Goal: Obtain resource: Obtain resource

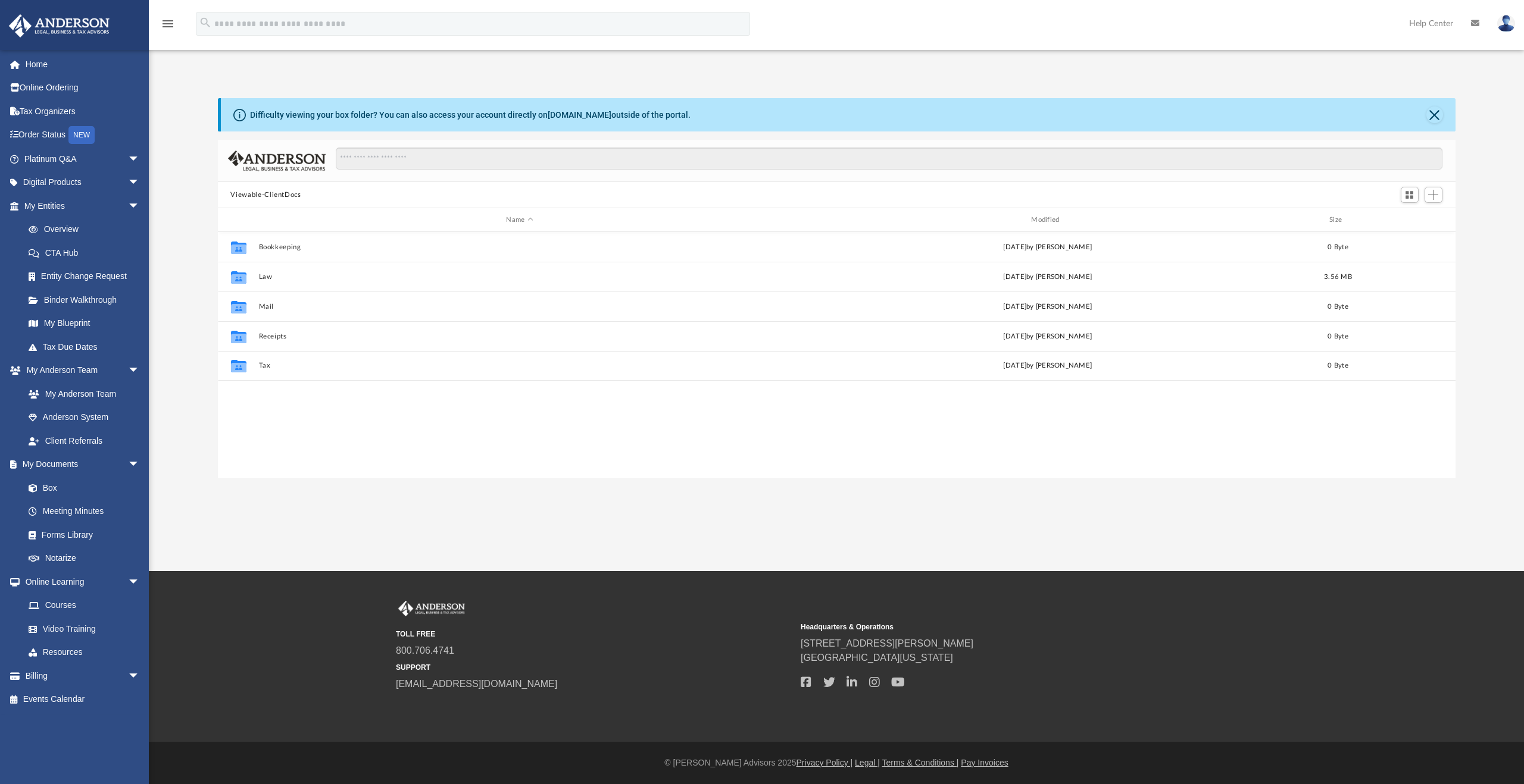
scroll to position [261, 1228]
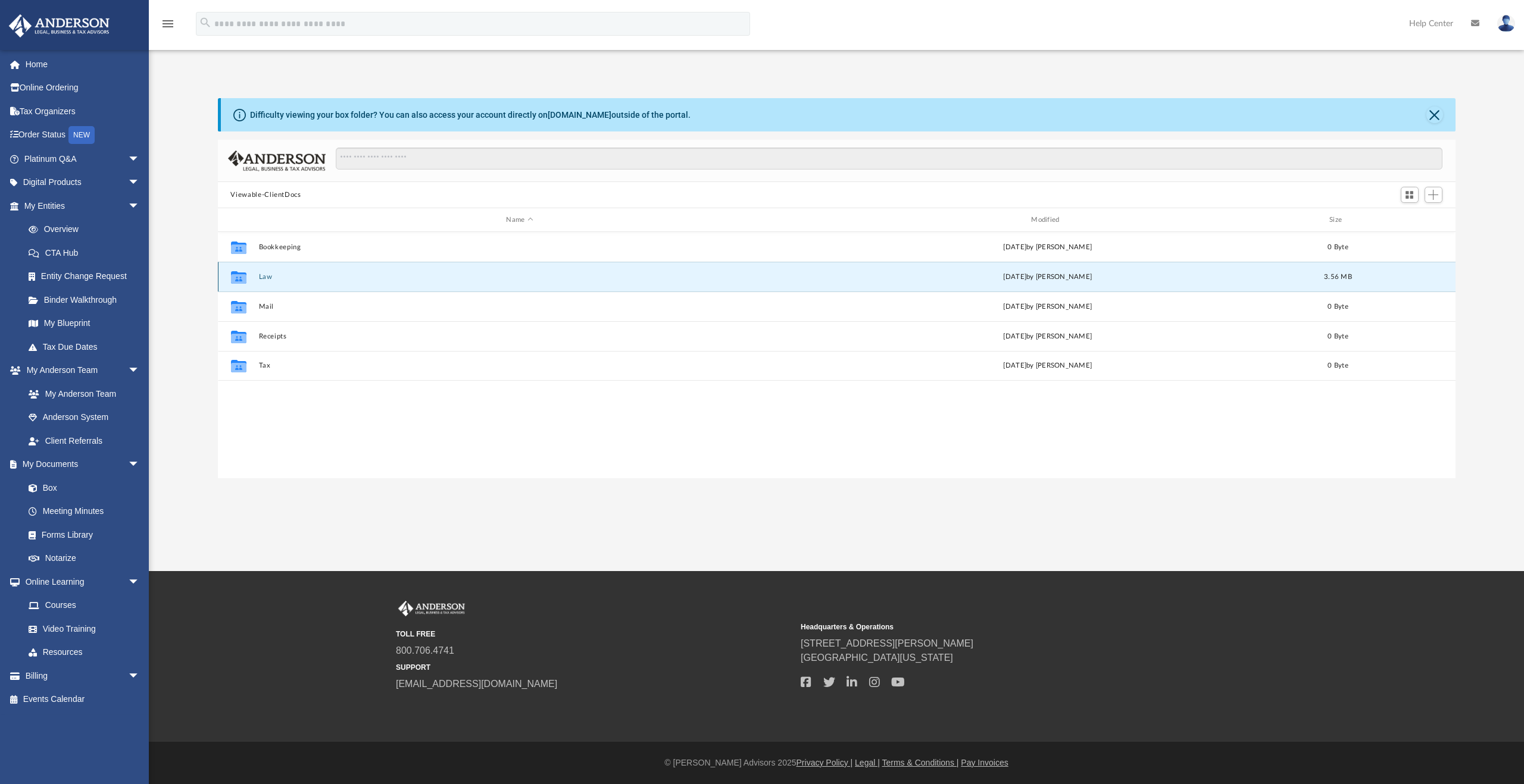
click at [264, 276] on button "Law" at bounding box center [520, 277] width 523 height 8
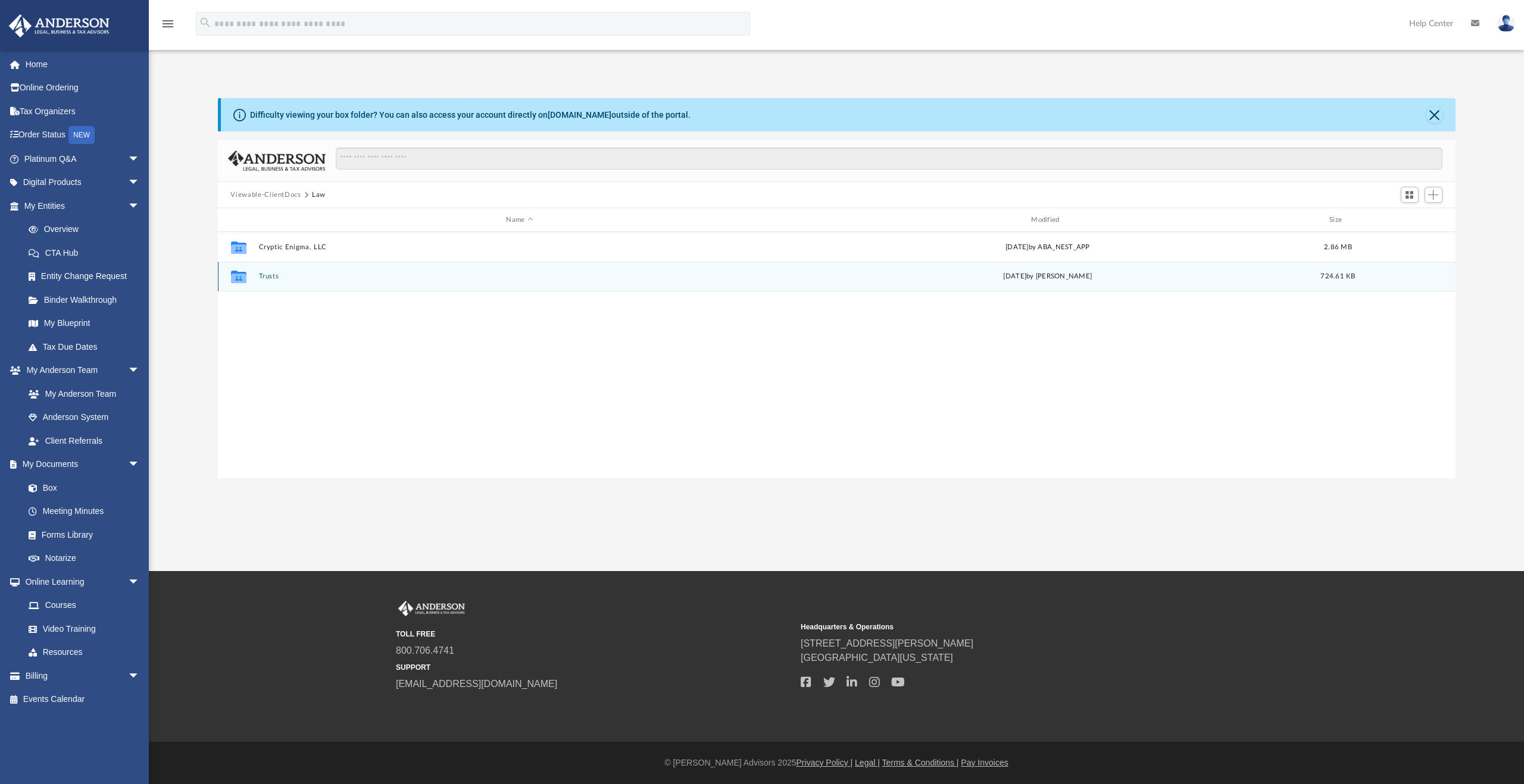
click at [262, 280] on button "Trusts" at bounding box center [520, 276] width 523 height 8
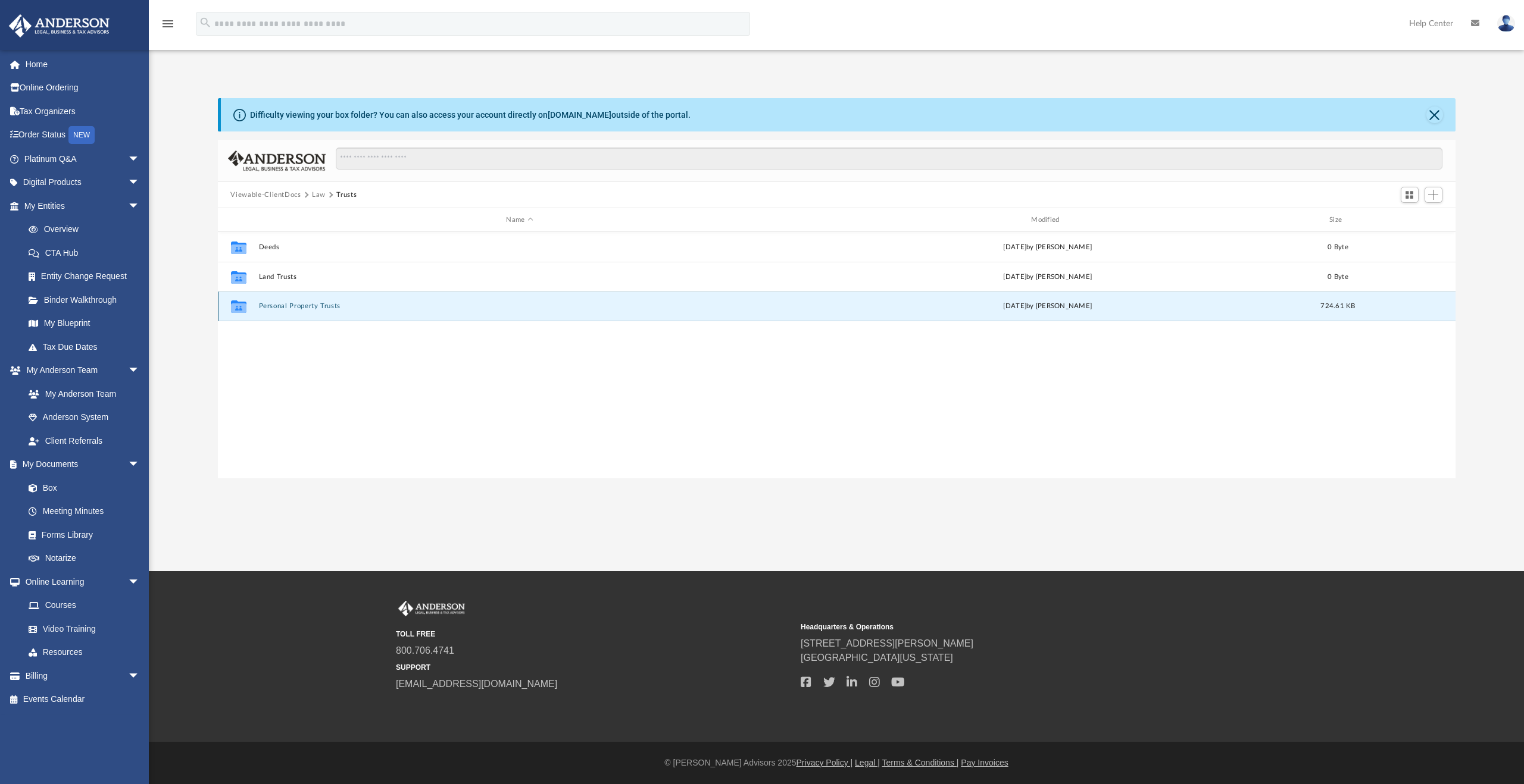
click at [297, 304] on button "Personal Property Trusts" at bounding box center [520, 306] width 523 height 8
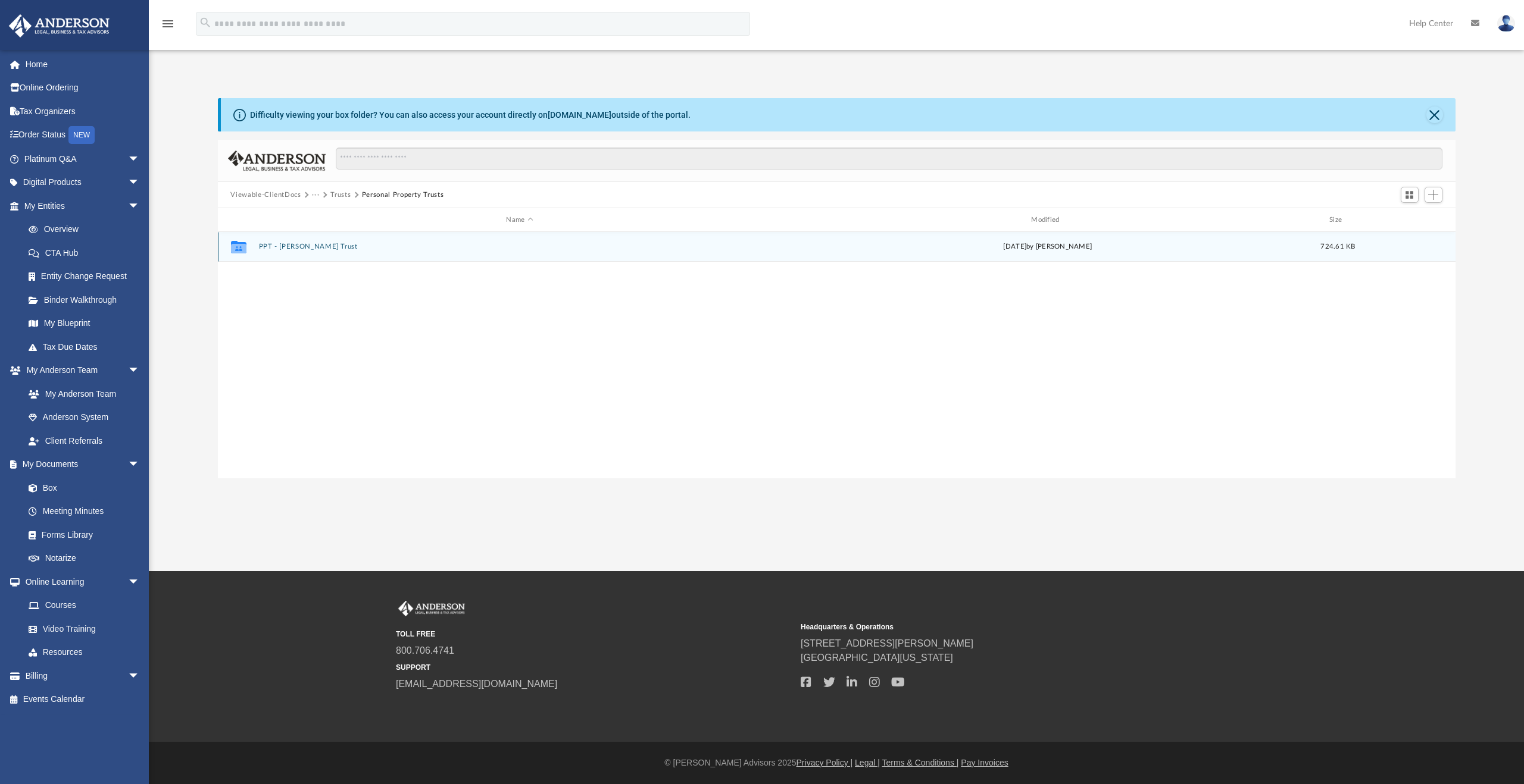
click at [304, 248] on button "PPT - Marion Trust" at bounding box center [520, 246] width 523 height 8
click at [284, 245] on button "Marion Trust - DocuSigned.pdf" at bounding box center [520, 247] width 523 height 8
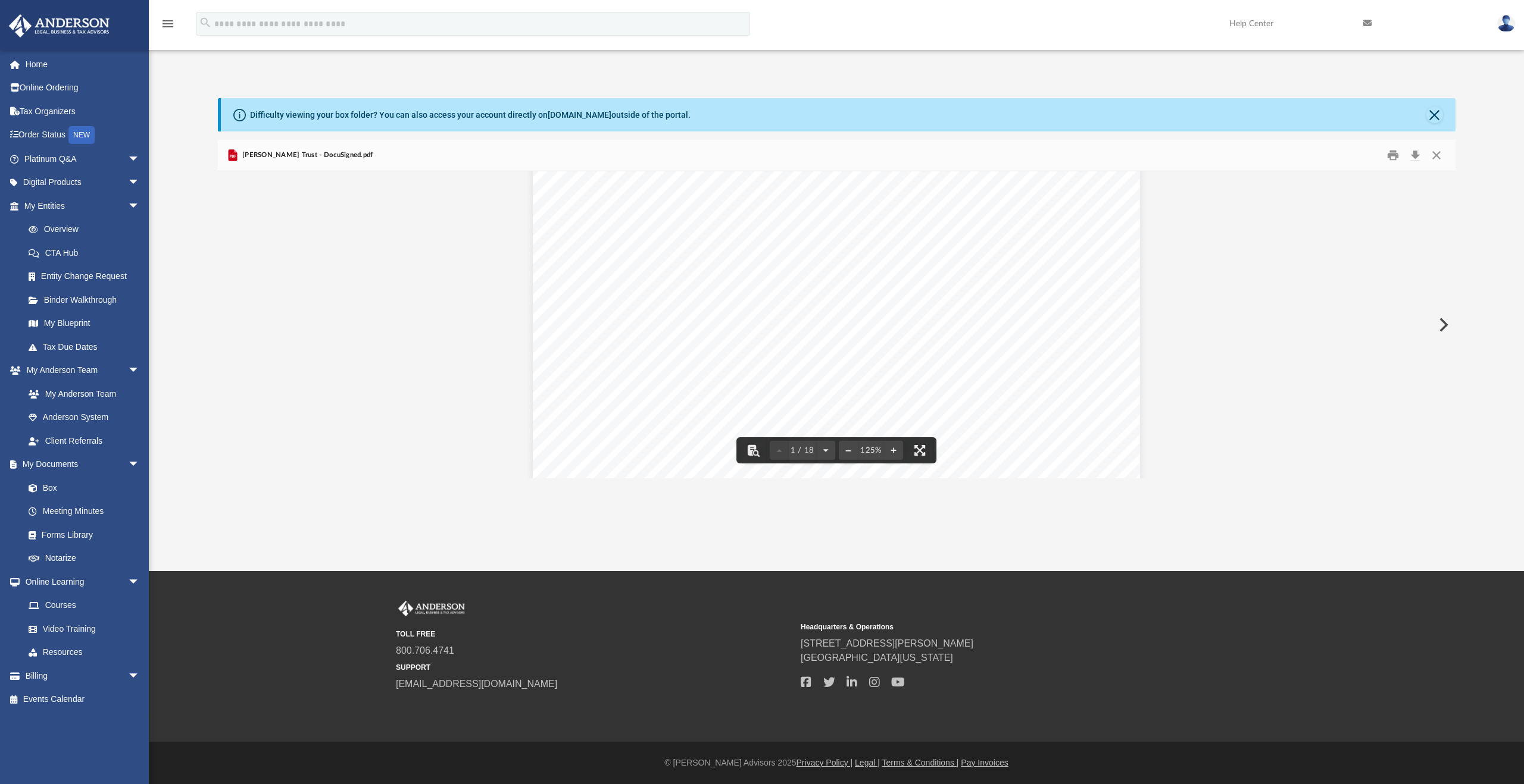
scroll to position [357, 0]
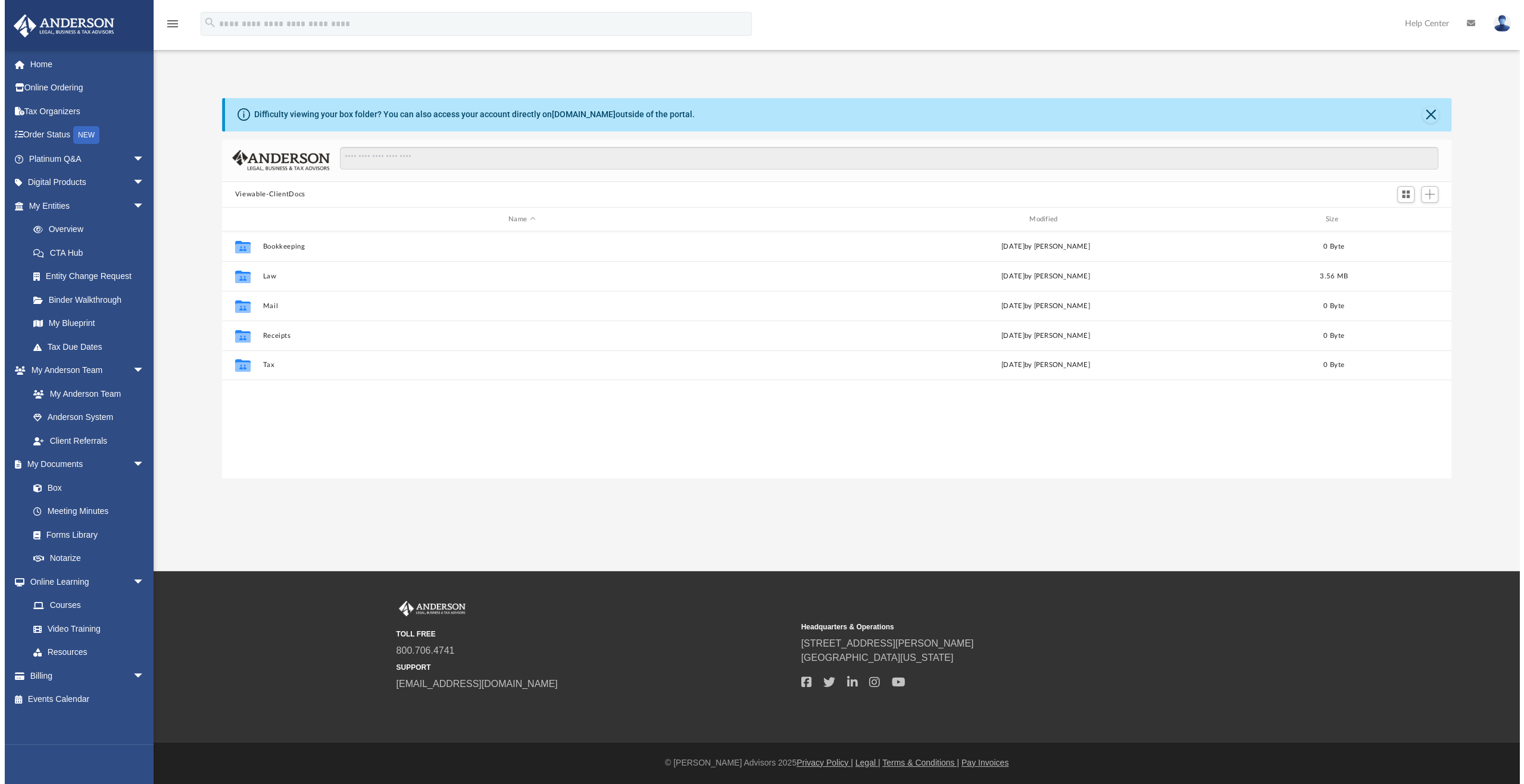
scroll to position [261, 1228]
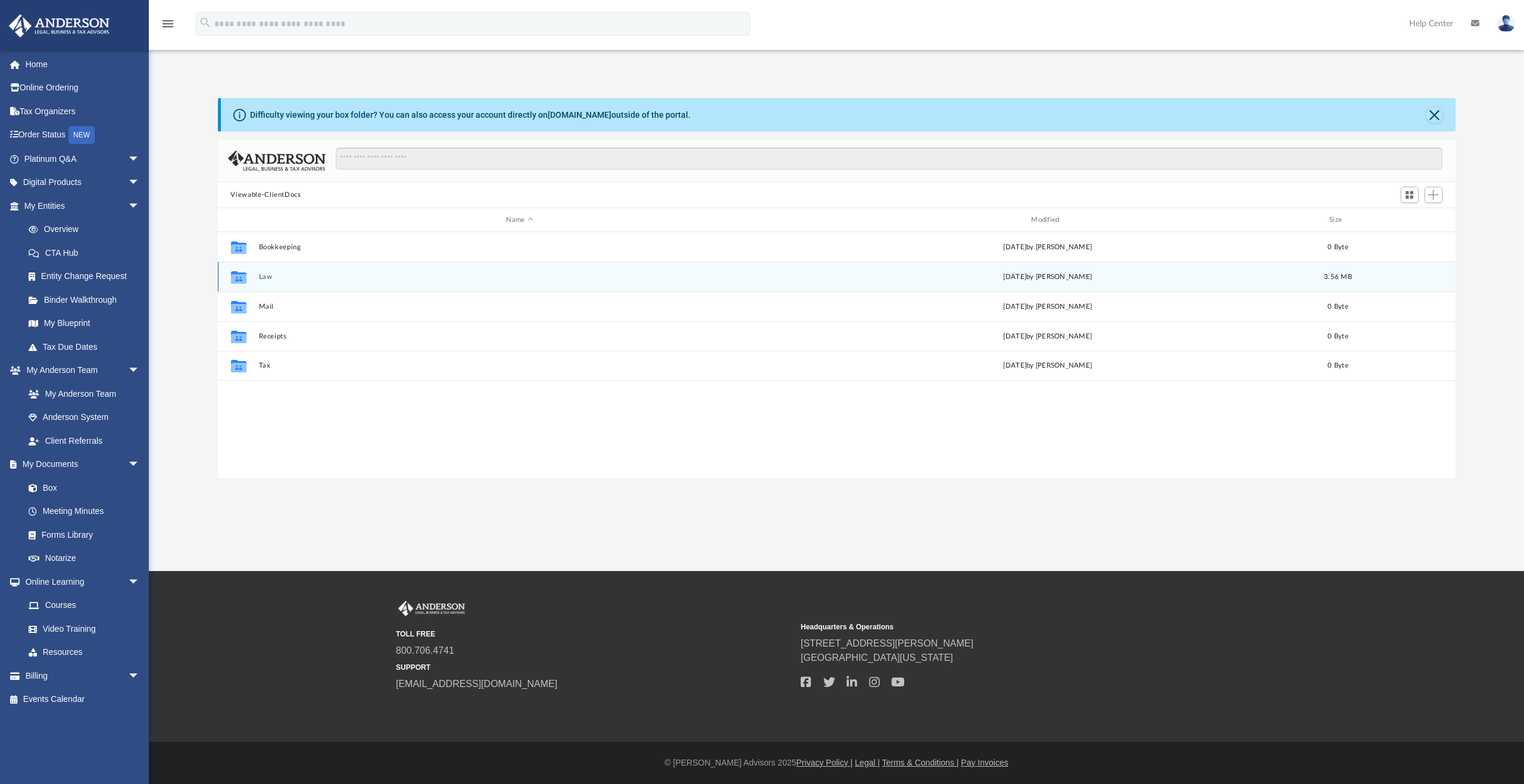
click at [264, 274] on button "Law" at bounding box center [520, 277] width 523 height 8
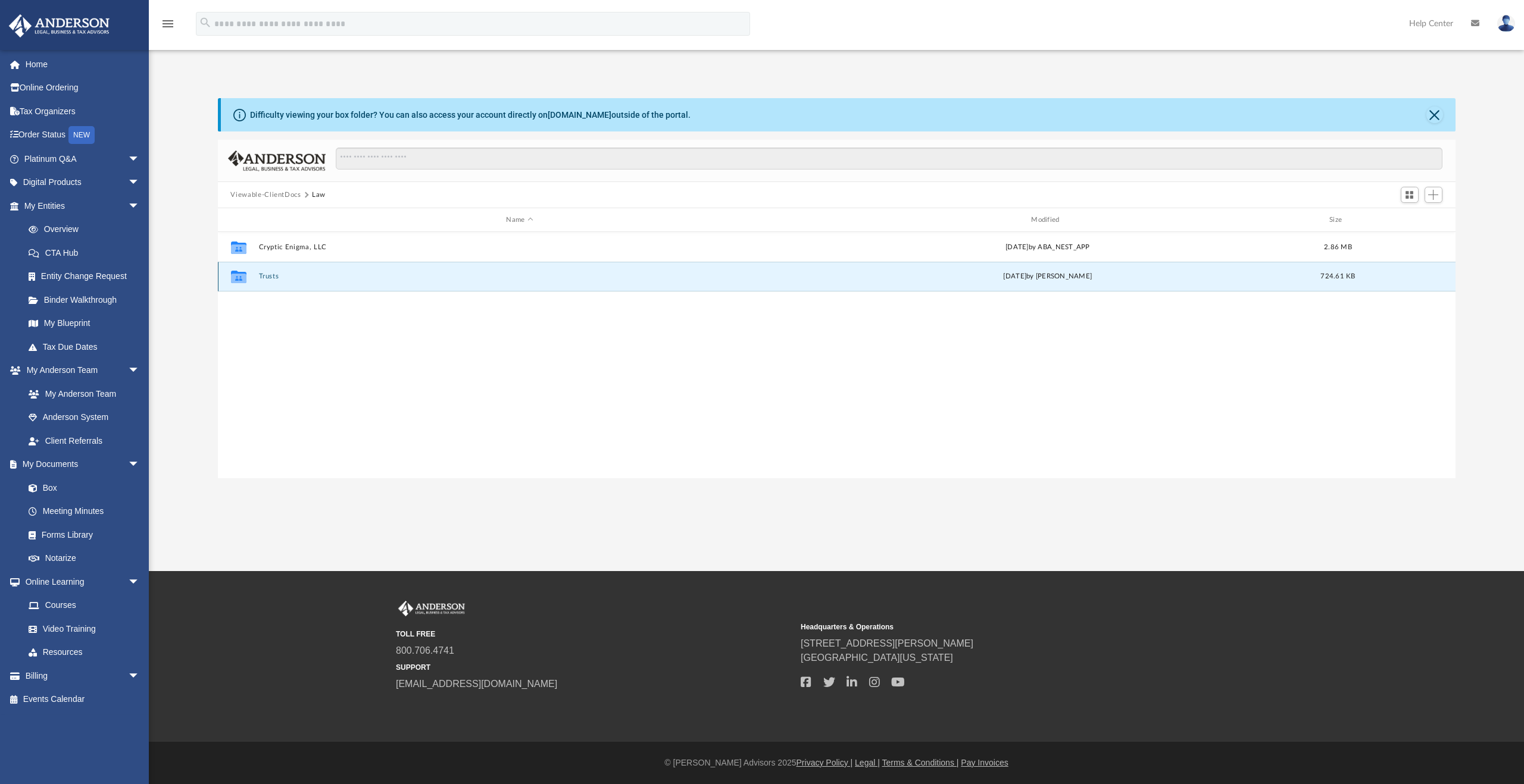
click at [268, 277] on button "Trusts" at bounding box center [520, 276] width 523 height 8
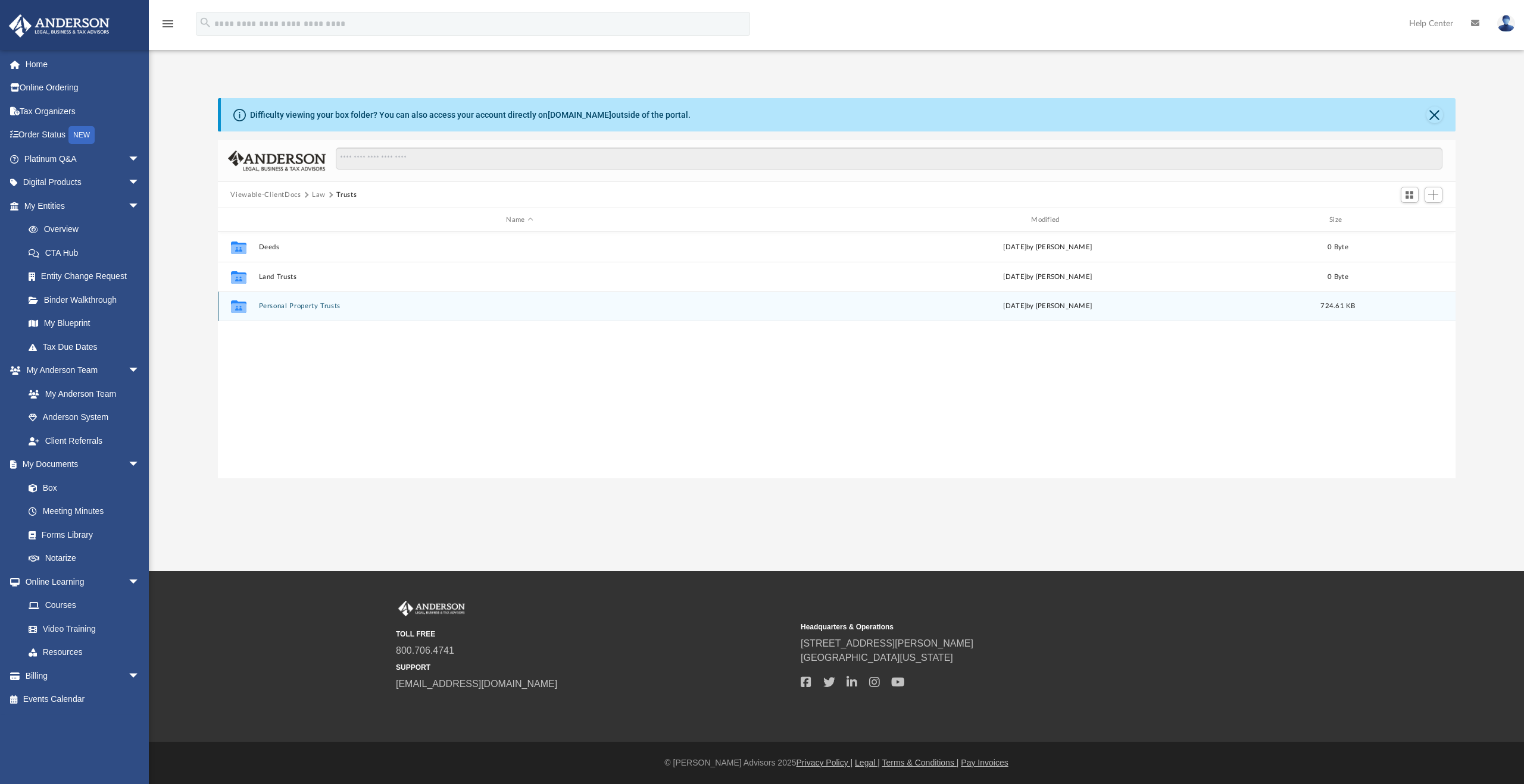
click at [296, 309] on button "Personal Property Trusts" at bounding box center [520, 306] width 523 height 8
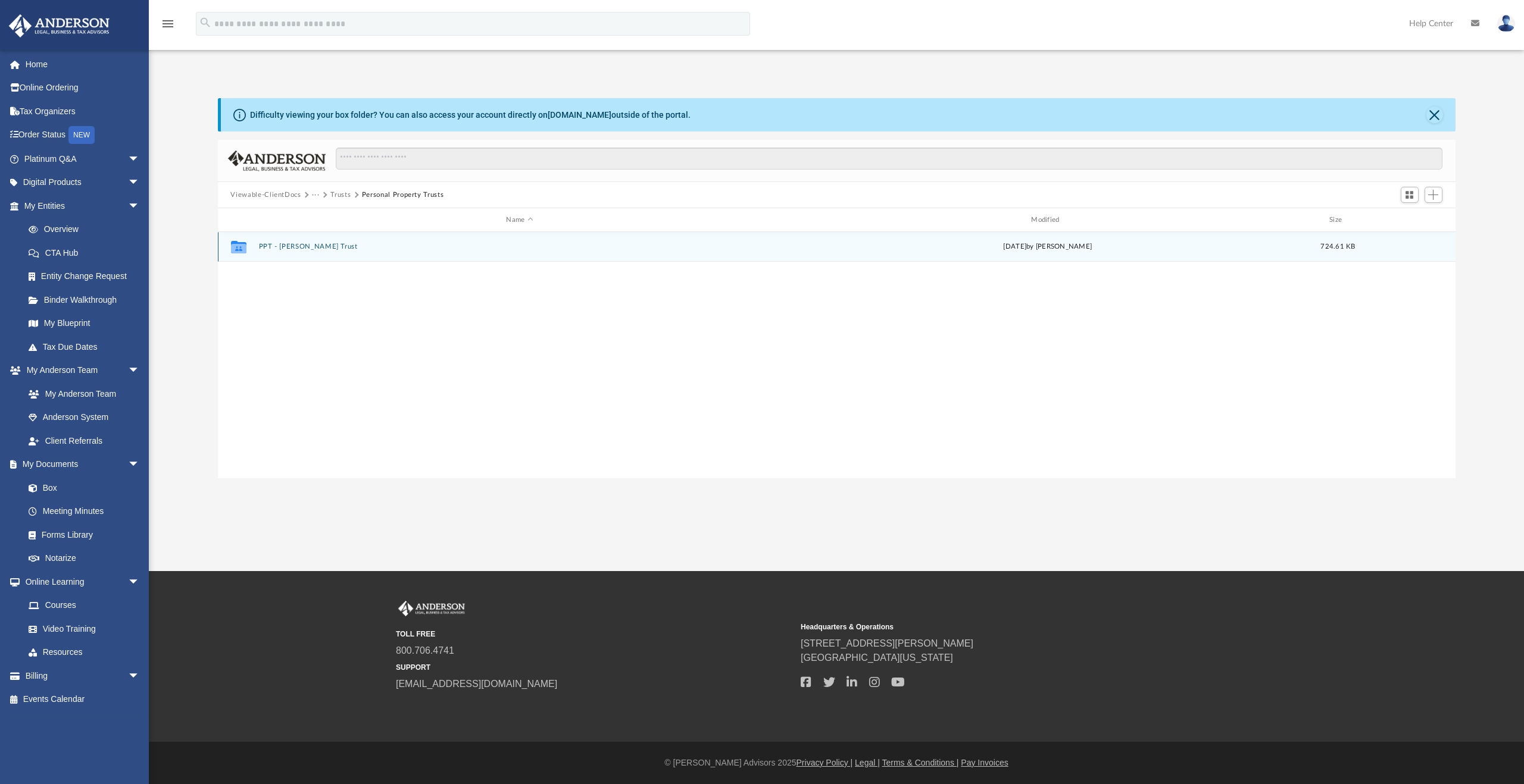
click at [306, 244] on button "PPT - Marion Trust" at bounding box center [520, 246] width 523 height 8
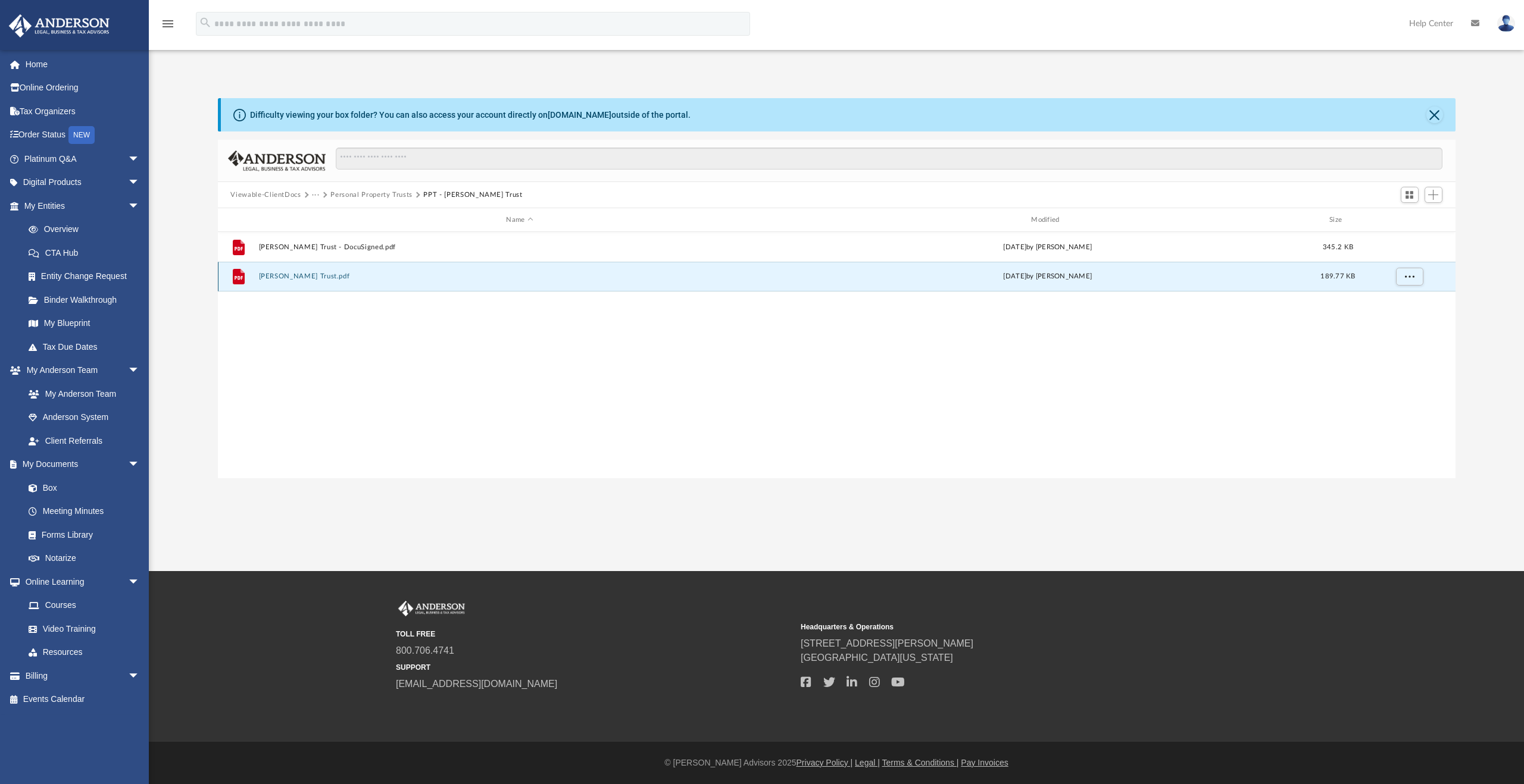
click at [301, 276] on button "Marion Trust.pdf" at bounding box center [520, 276] width 523 height 8
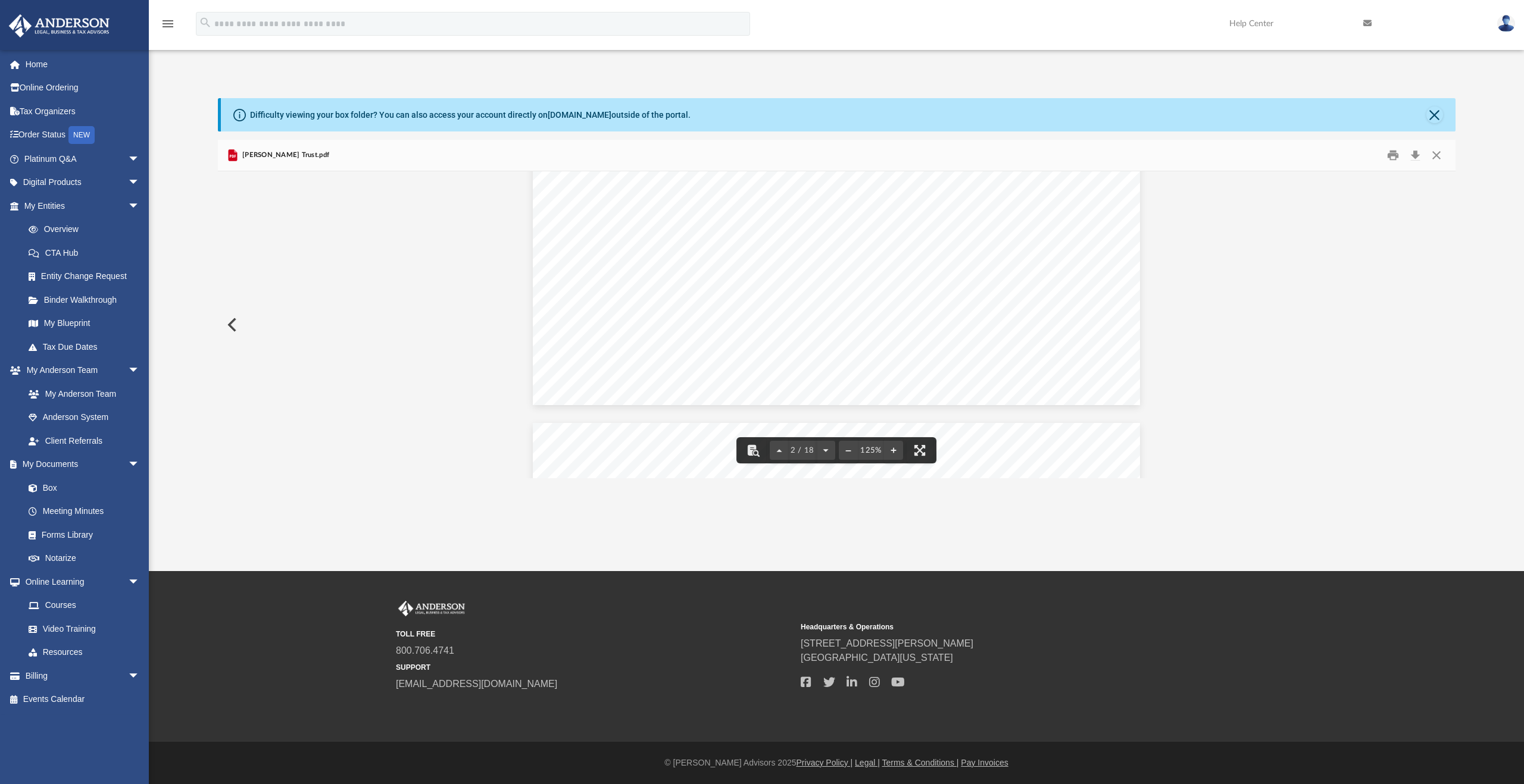
scroll to position [773, 0]
click at [38, 62] on link "Home" at bounding box center [83, 64] width 149 height 24
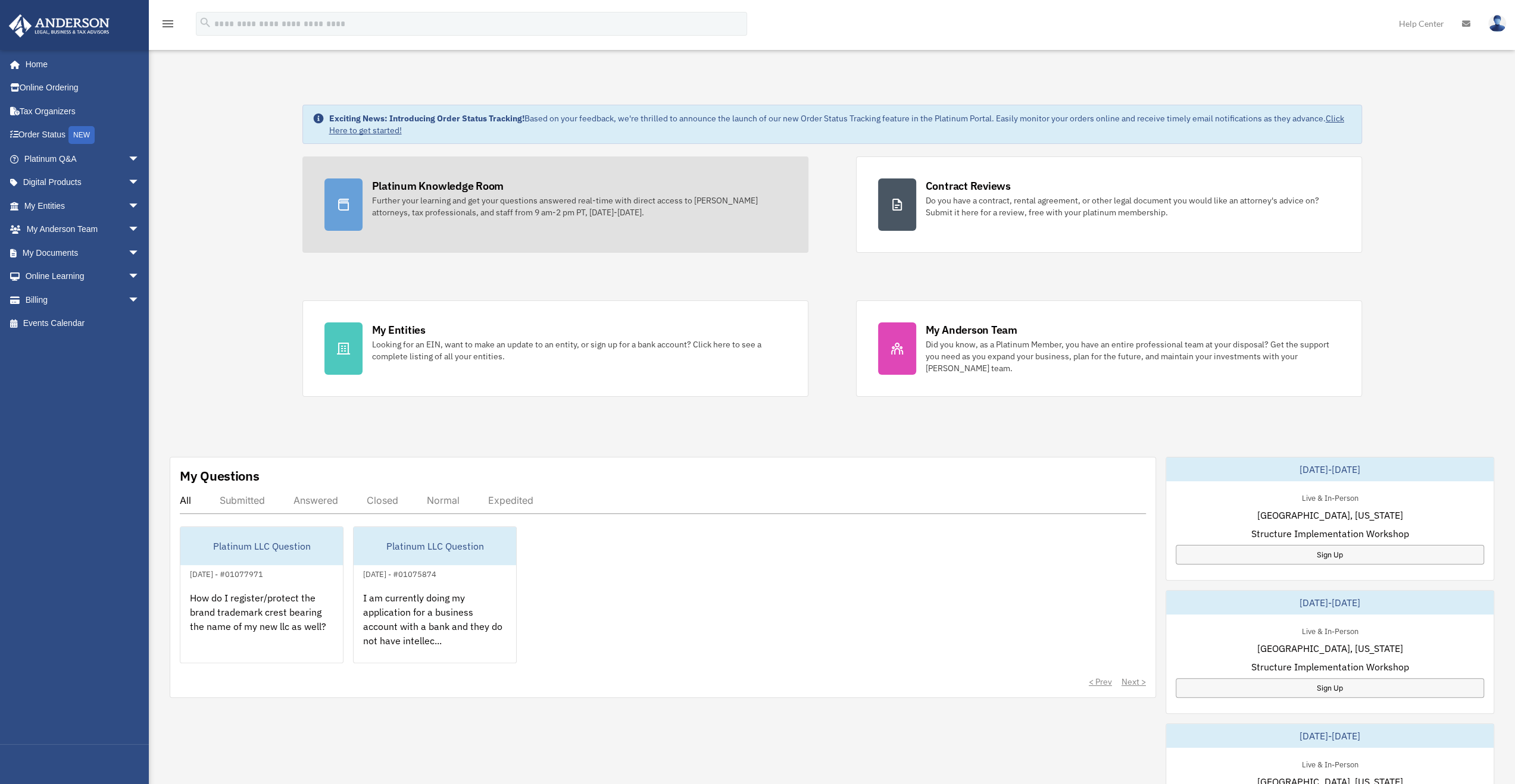
click at [341, 199] on icon at bounding box center [343, 204] width 14 height 14
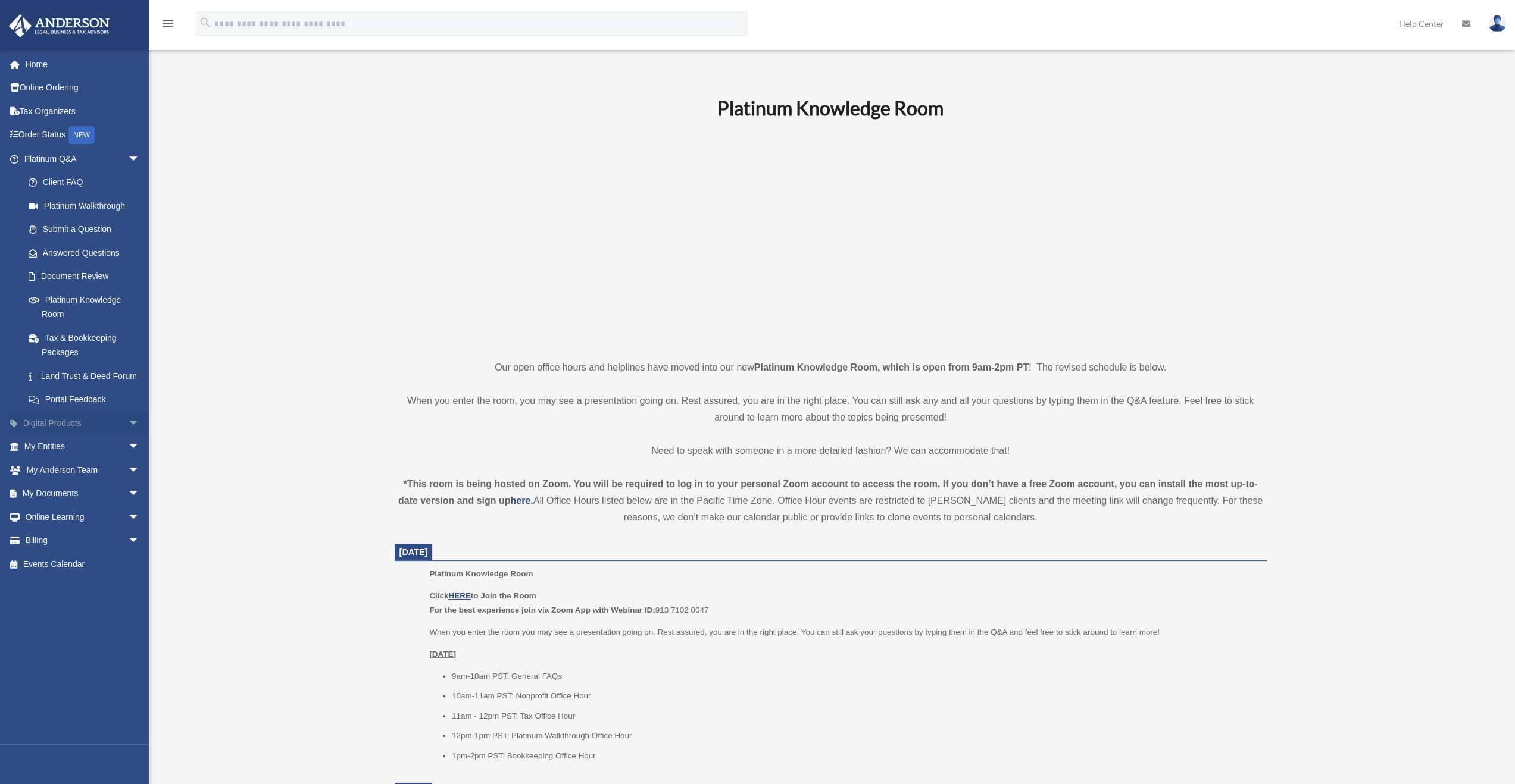
click at [62, 435] on link "Digital Products arrow_drop_down" at bounding box center [83, 423] width 149 height 24
click at [128, 435] on span "arrow_drop_down" at bounding box center [140, 423] width 24 height 24
click at [67, 623] on link "My Documents arrow_drop_down" at bounding box center [83, 611] width 149 height 24
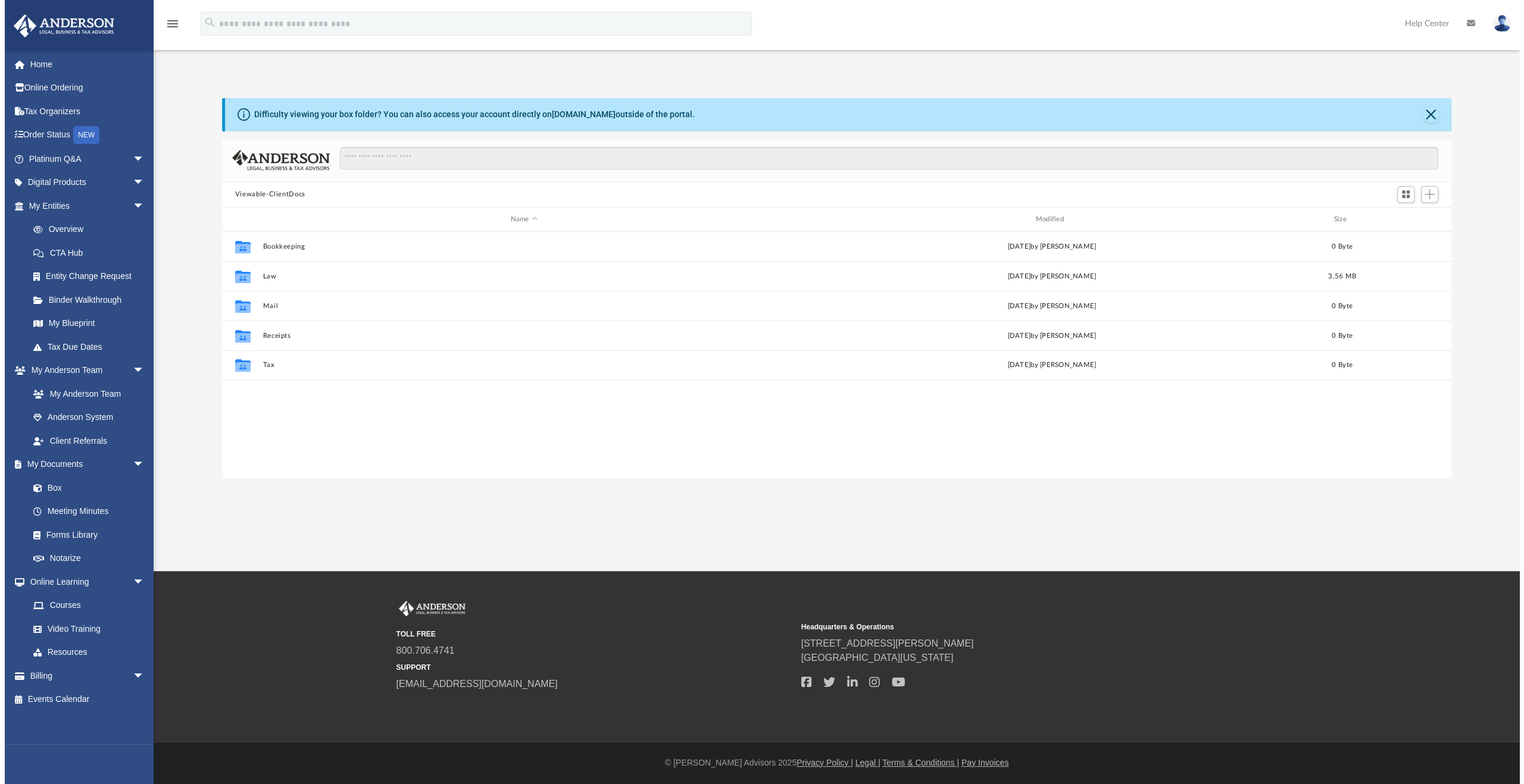
scroll to position [261, 1228]
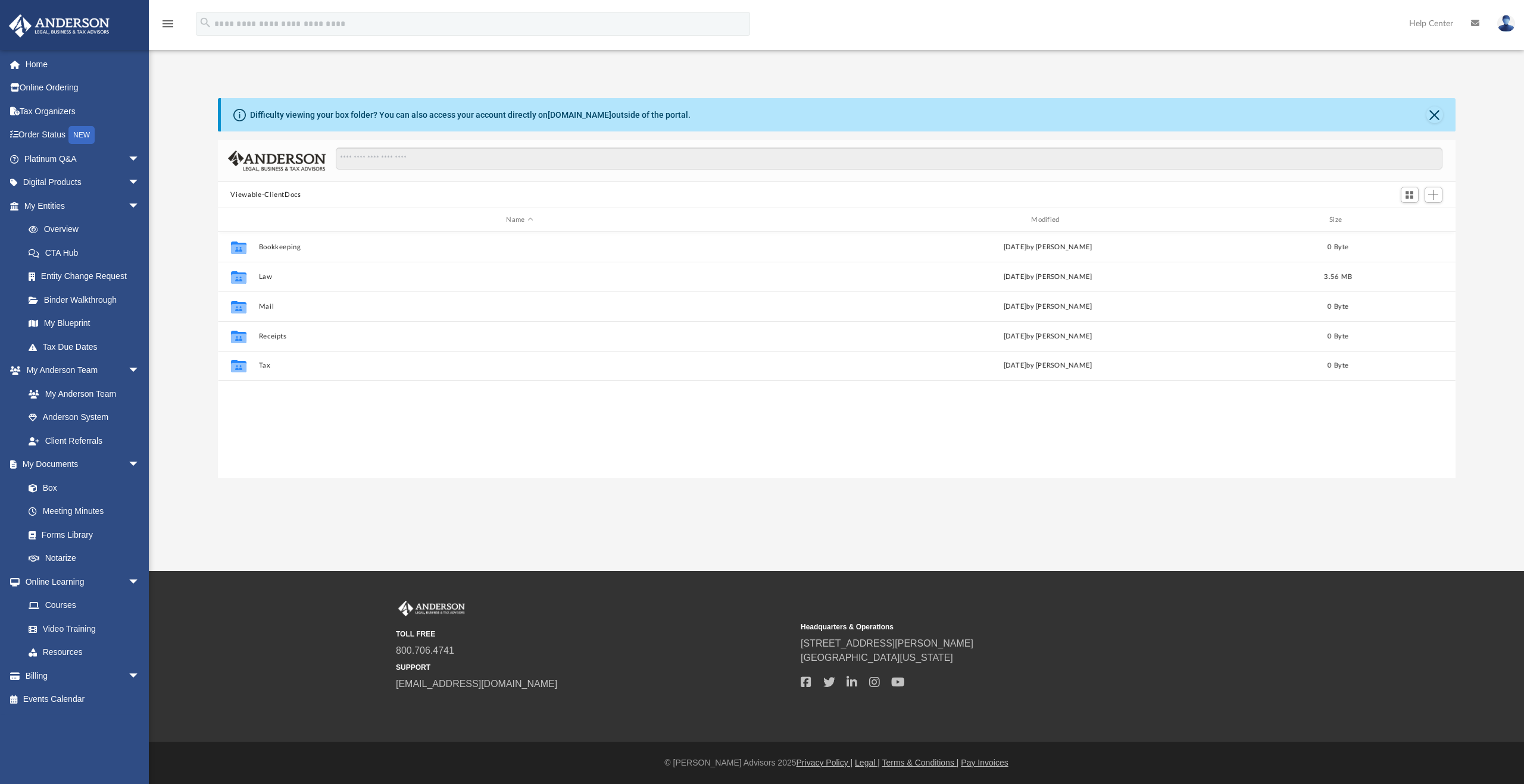
click at [183, 233] on div "Difficulty viewing your box folder? You can also access your account directly o…" at bounding box center [836, 287] width 1375 height 380
click at [50, 654] on link "Resources" at bounding box center [87, 652] width 141 height 24
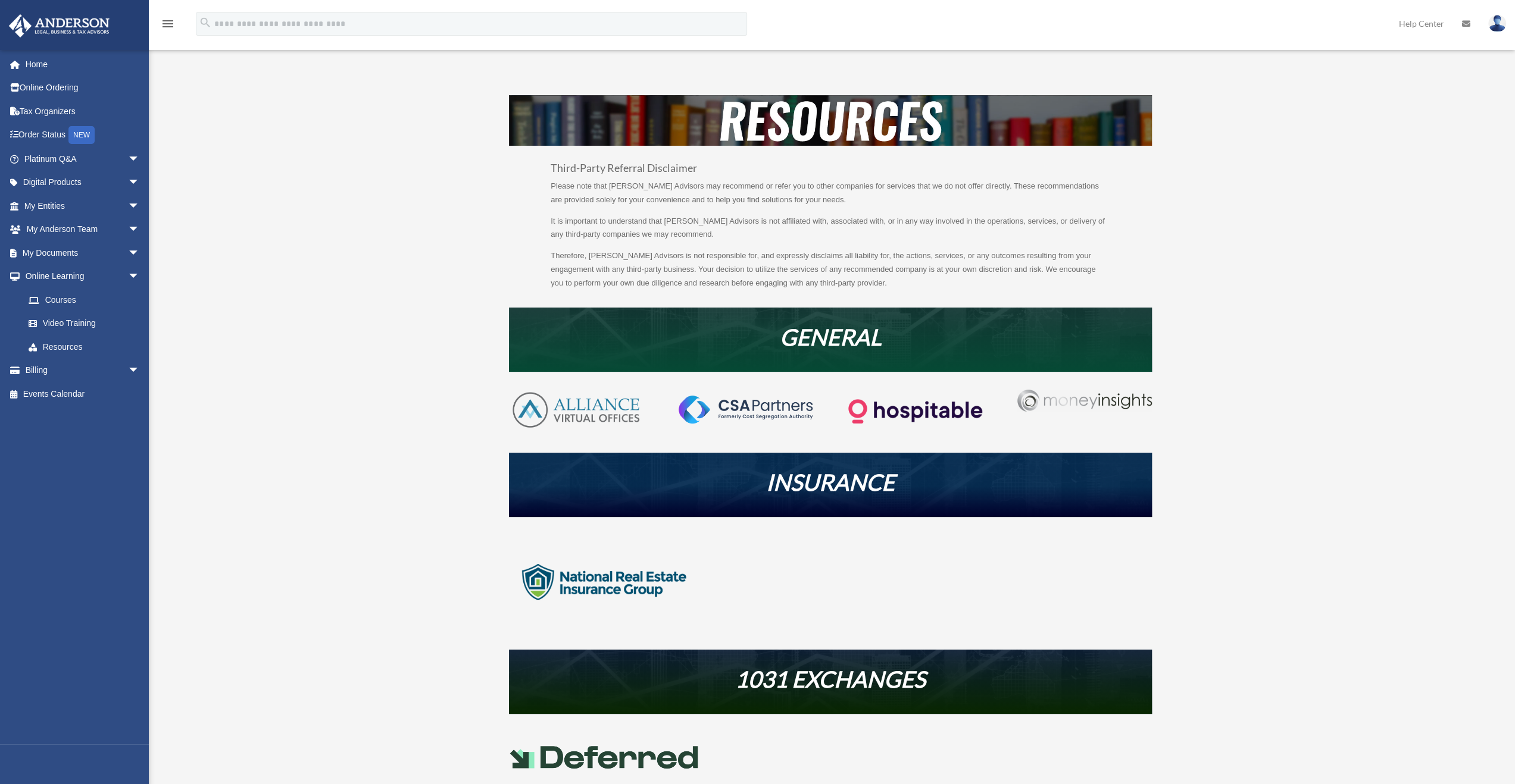
click at [430, 387] on div "Third-Party Referral Disclaimer Please note that [PERSON_NAME] Advisors may rec…" at bounding box center [830, 475] width 890 height 761
click at [43, 62] on link "Home" at bounding box center [83, 64] width 149 height 24
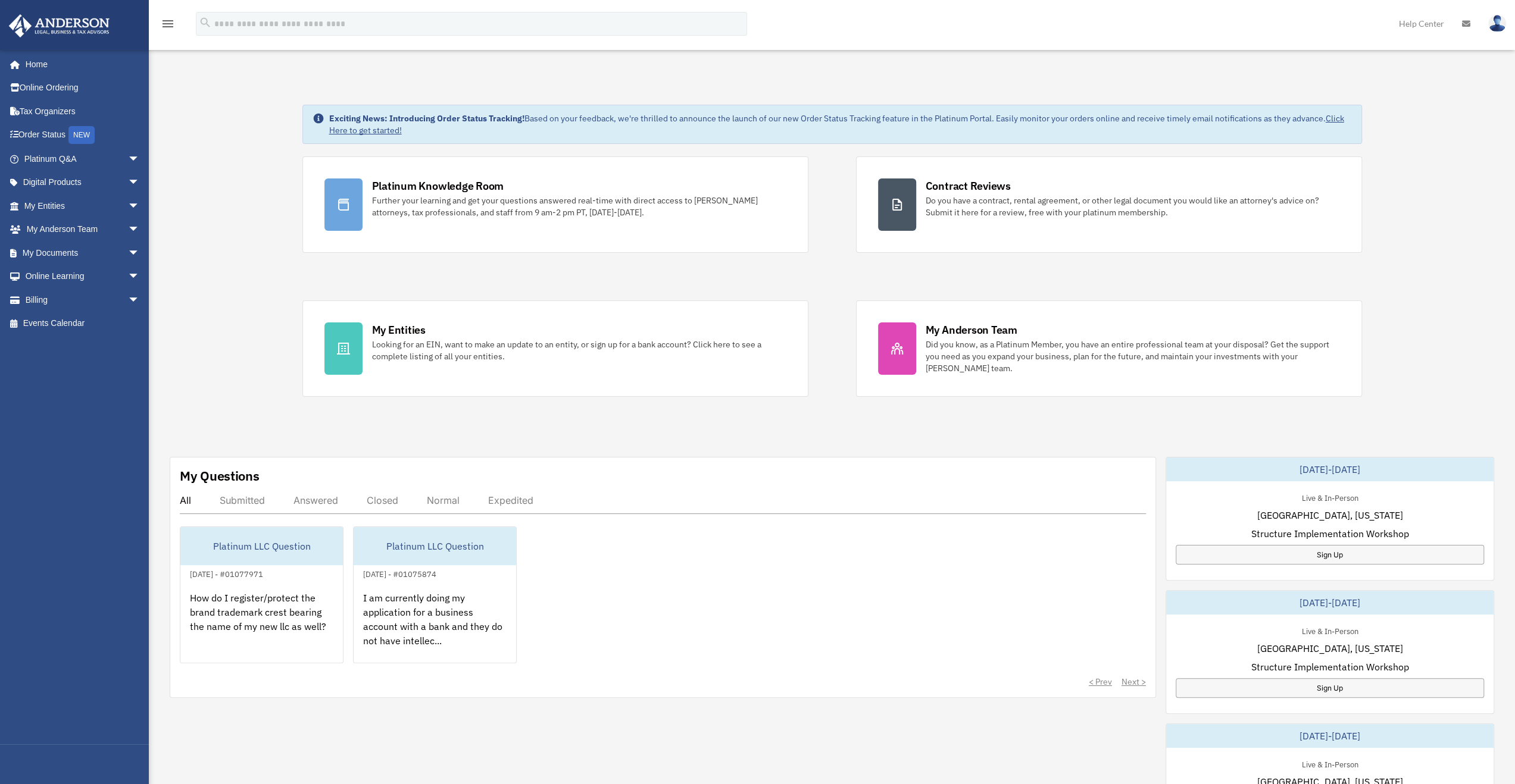
click at [232, 143] on div "Exciting News: Introducing Order Status Tracking! Based on your feedback, we're…" at bounding box center [832, 609] width 1384 height 1069
click at [38, 60] on link "Home" at bounding box center [83, 64] width 149 height 24
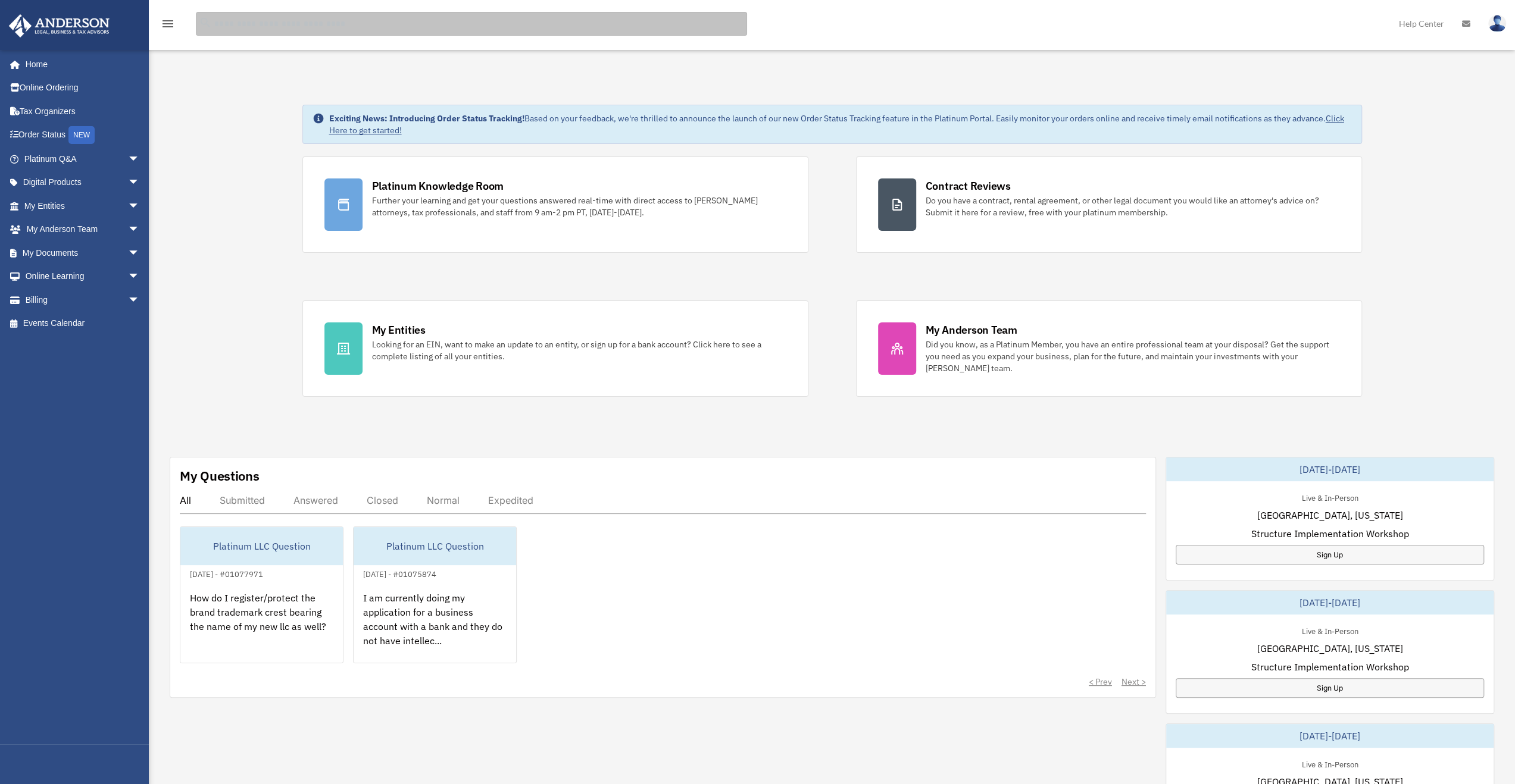
click at [242, 19] on input "search" at bounding box center [472, 24] width 552 height 24
click at [309, 24] on input "**********" at bounding box center [472, 24] width 552 height 24
type input "**********"
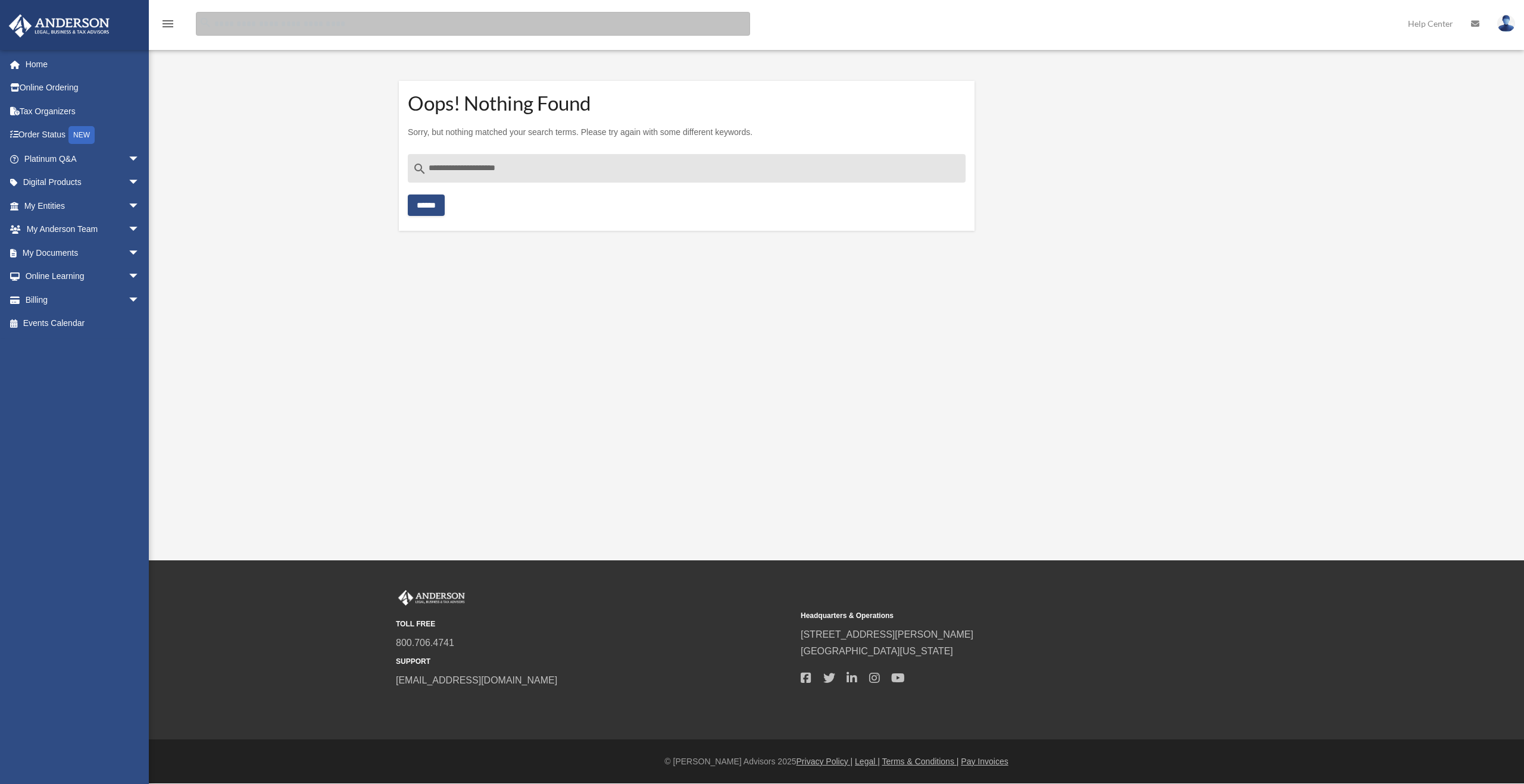
click at [273, 24] on input "Search for:" at bounding box center [472, 24] width 554 height 24
type input "**********"
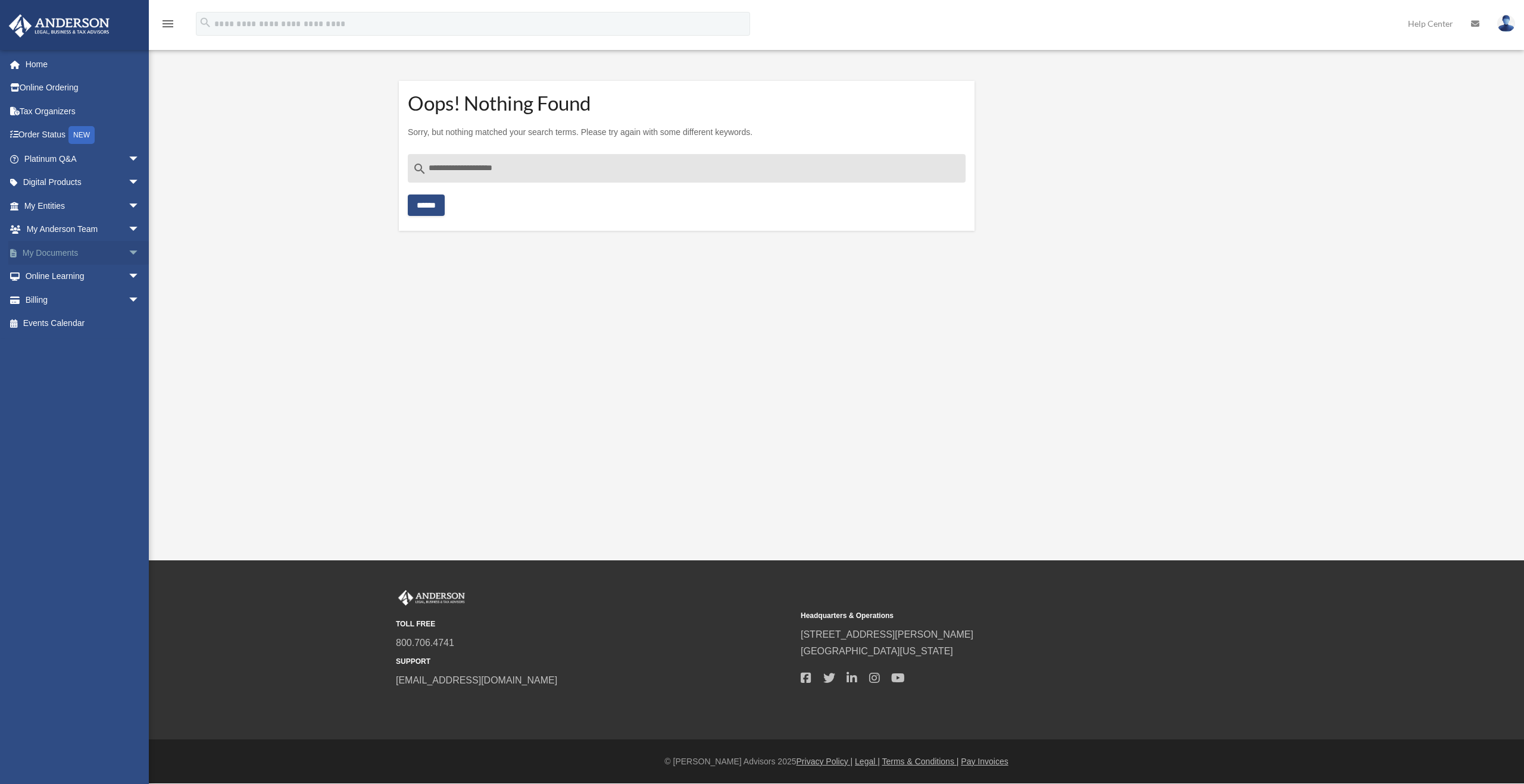
click at [52, 250] on link "My Documents arrow_drop_down" at bounding box center [83, 253] width 149 height 24
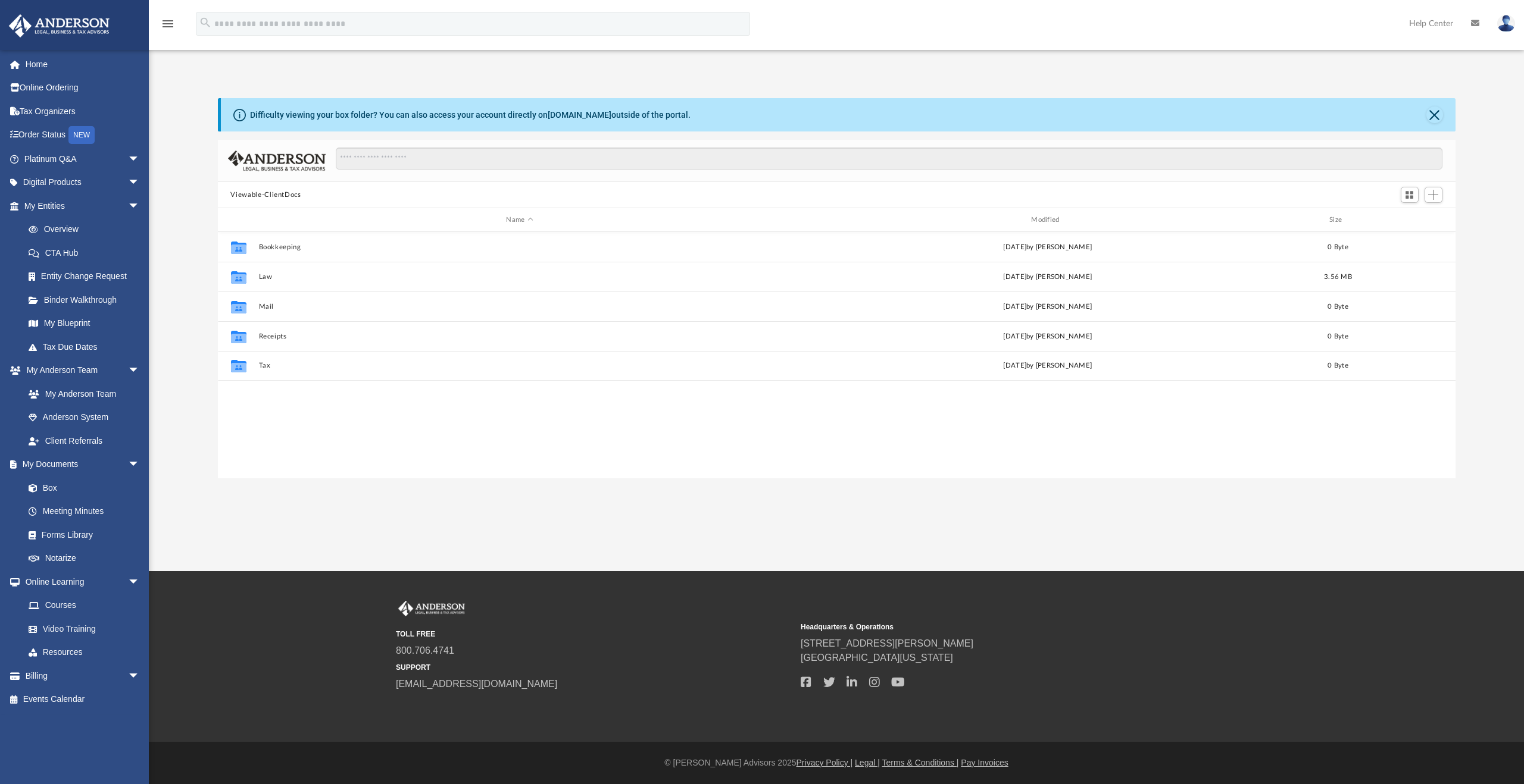
scroll to position [261, 1228]
click at [73, 534] on link "Forms Library" at bounding box center [87, 534] width 141 height 24
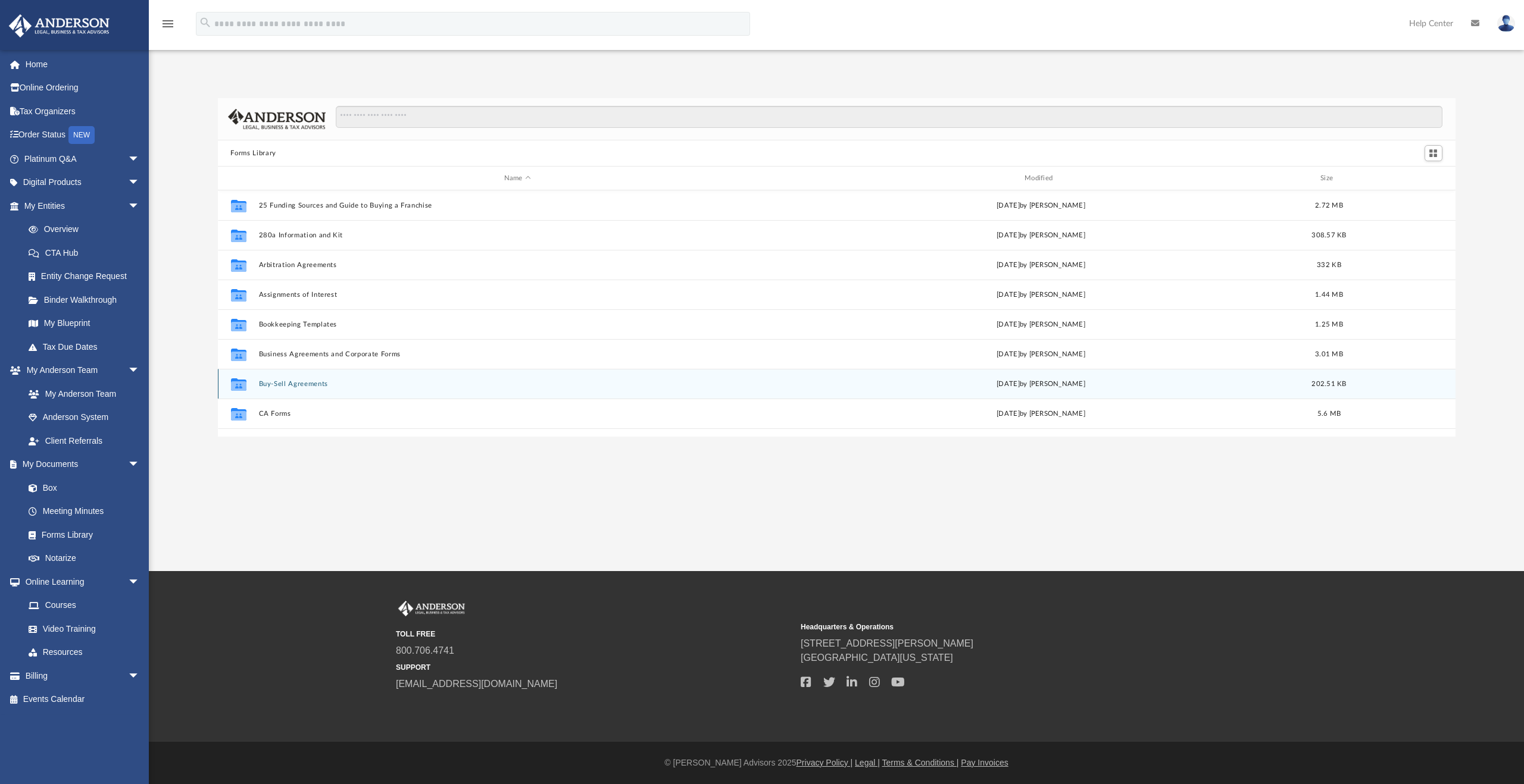
scroll to position [261, 1228]
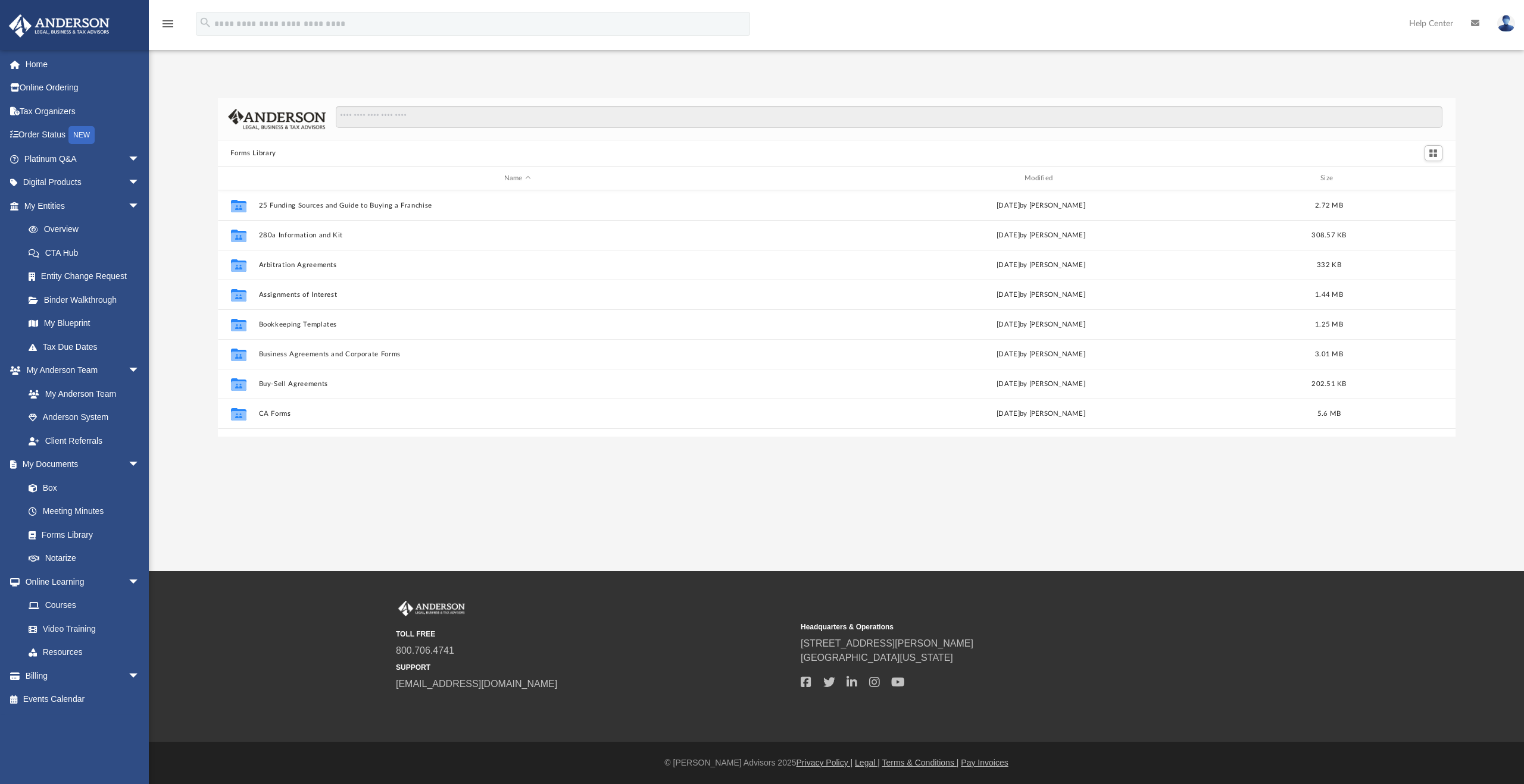
click at [195, 189] on div "Forms Library Name Modified Size Collaborated Folder 25 Funding Sources and Gui…" at bounding box center [836, 267] width 1375 height 339
click at [197, 166] on div "Forms Library Name Modified Size Collaborated Folder 25 Funding Sources and Gui…" at bounding box center [836, 267] width 1375 height 339
click at [191, 171] on div "Forms Library Name Modified Size Collaborated Folder 25 Funding Sources and Gui…" at bounding box center [836, 267] width 1375 height 339
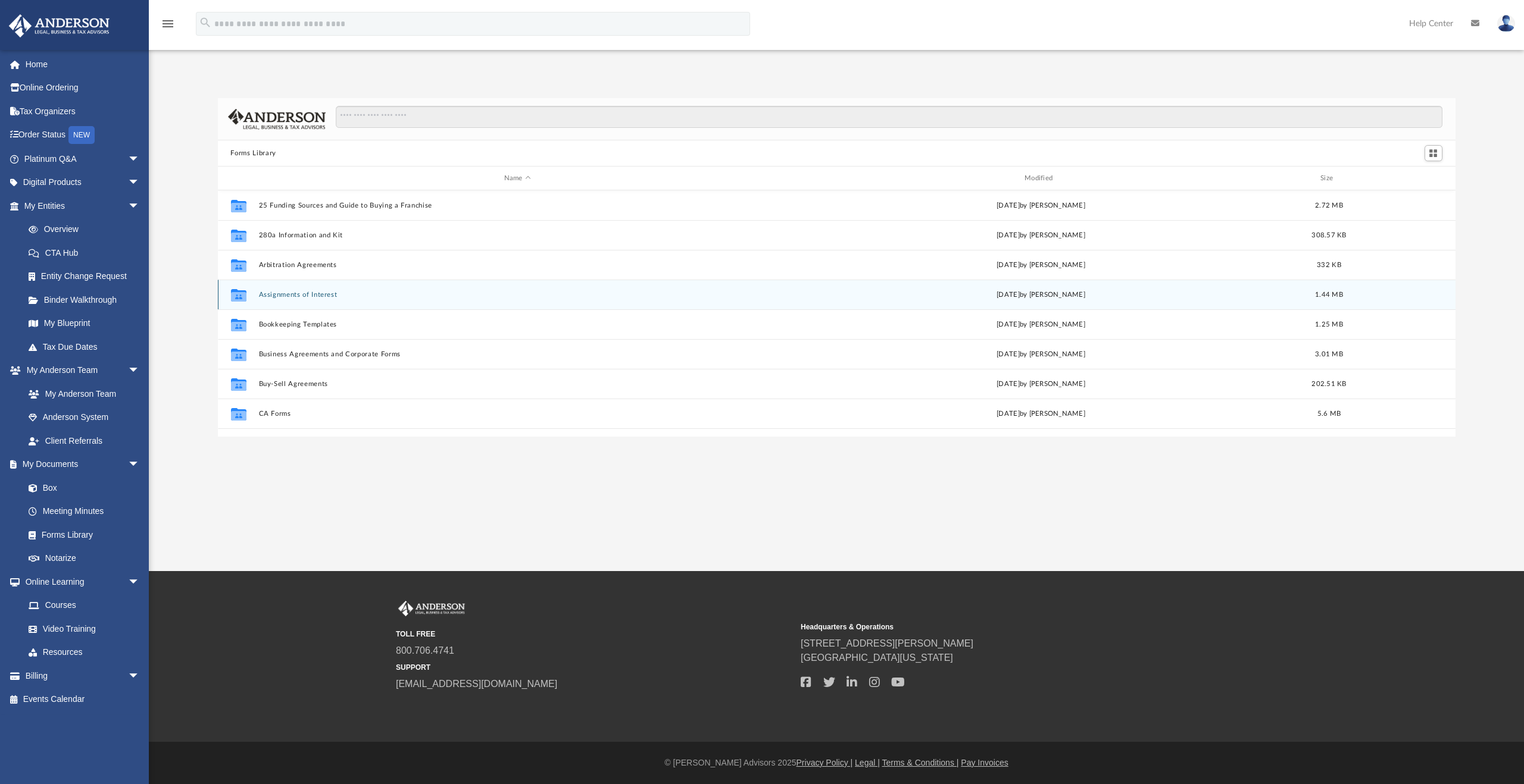
click at [323, 292] on button "Assignments of Interest" at bounding box center [517, 294] width 518 height 8
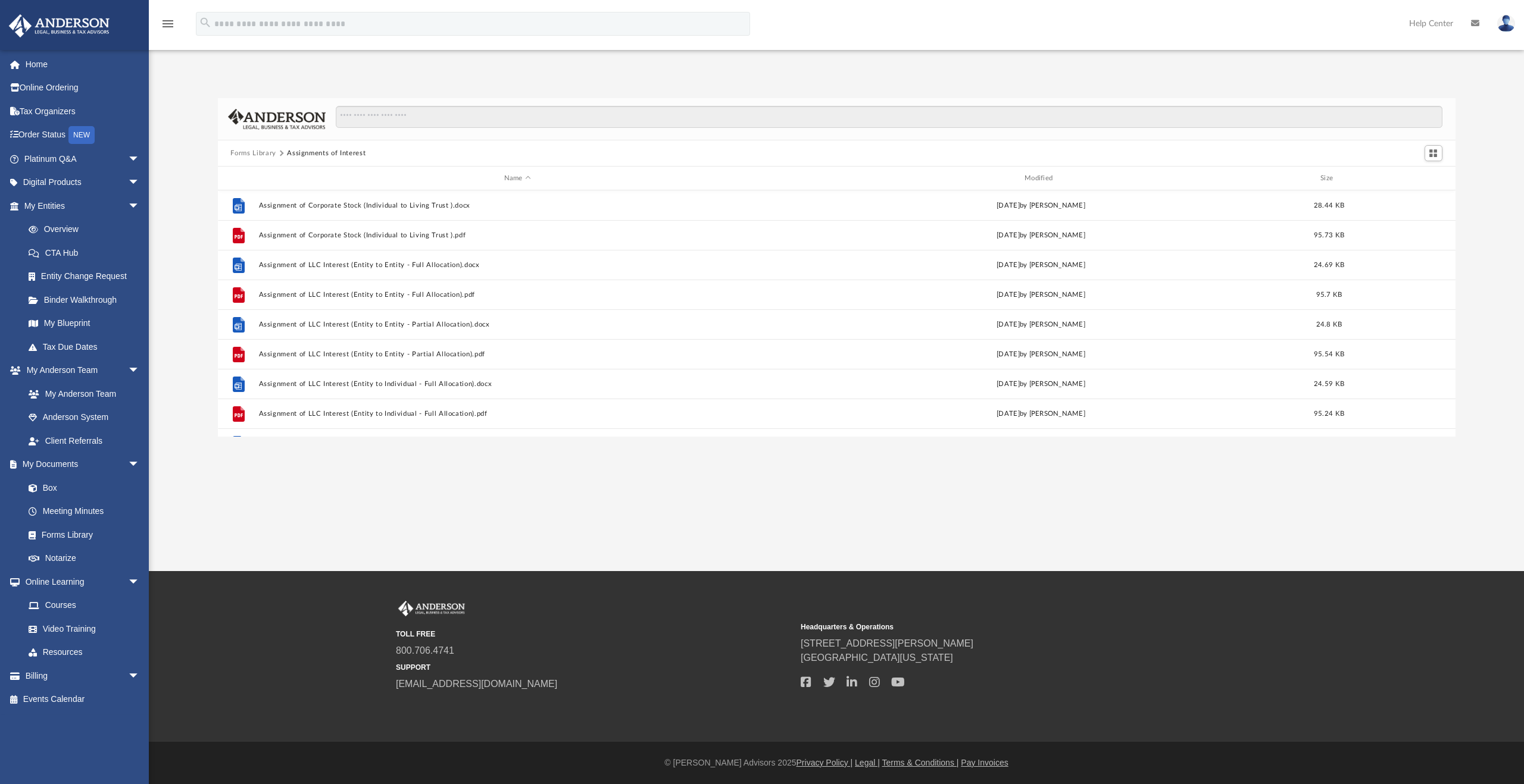
click at [185, 262] on div "Forms Library Assignments of Interest Name Modified Size File Assignment of Cor…" at bounding box center [836, 267] width 1375 height 339
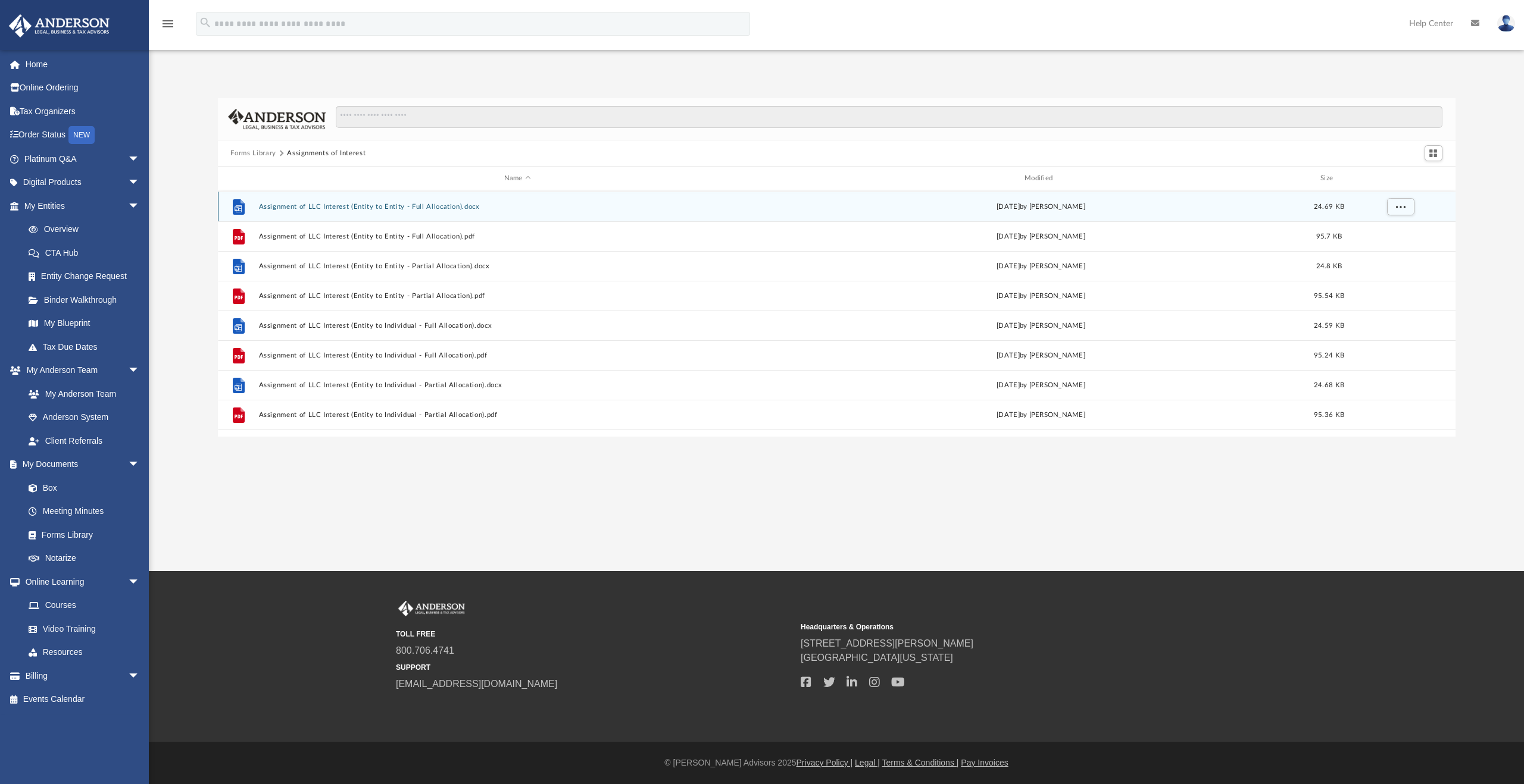
scroll to position [60, 0]
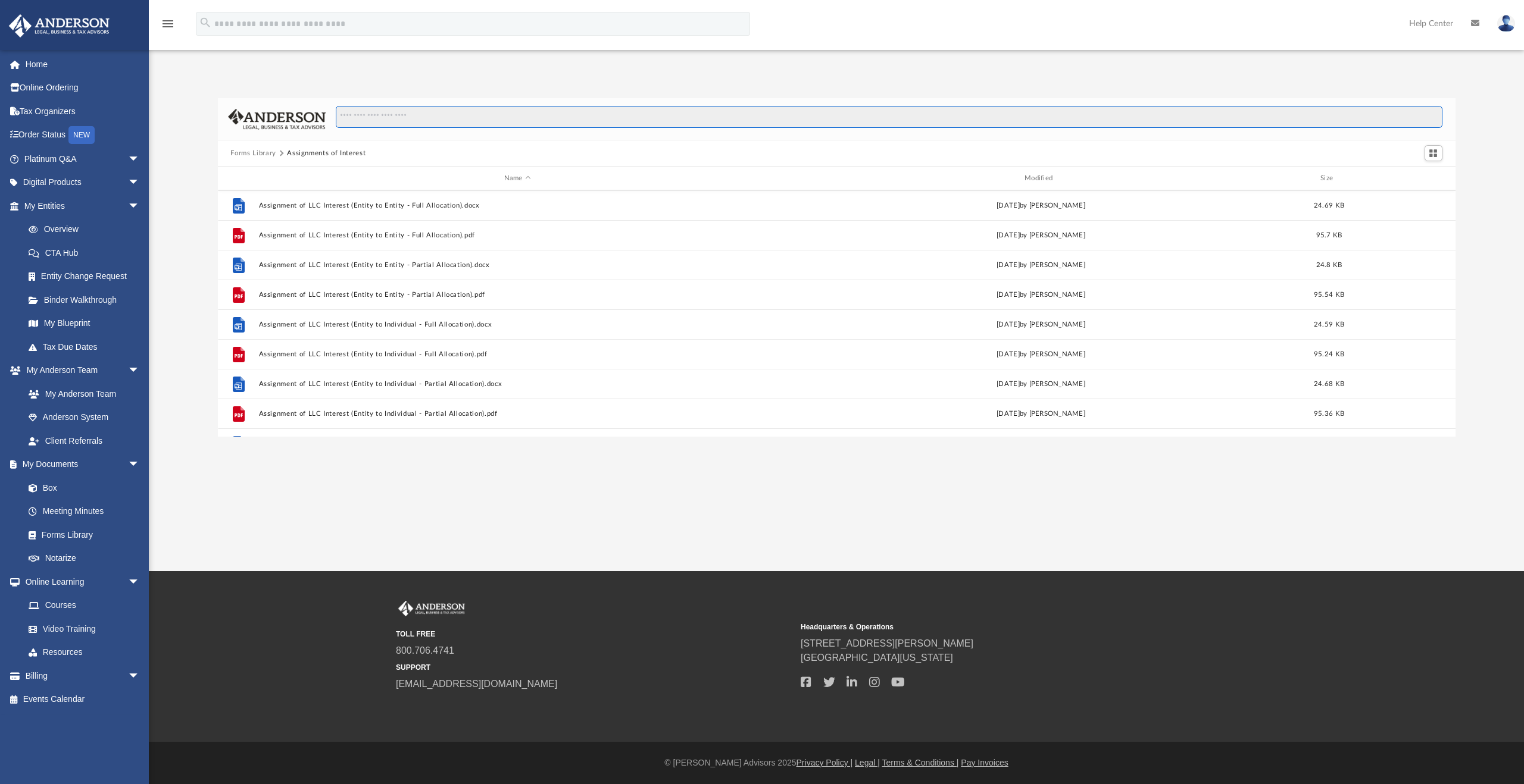
click at [408, 121] on input "Search files and folders" at bounding box center [888, 117] width 1106 height 23
type input "*********"
click at [66, 537] on link "Forms Library" at bounding box center [87, 534] width 141 height 24
click at [62, 529] on link "Forms Library" at bounding box center [87, 534] width 141 height 24
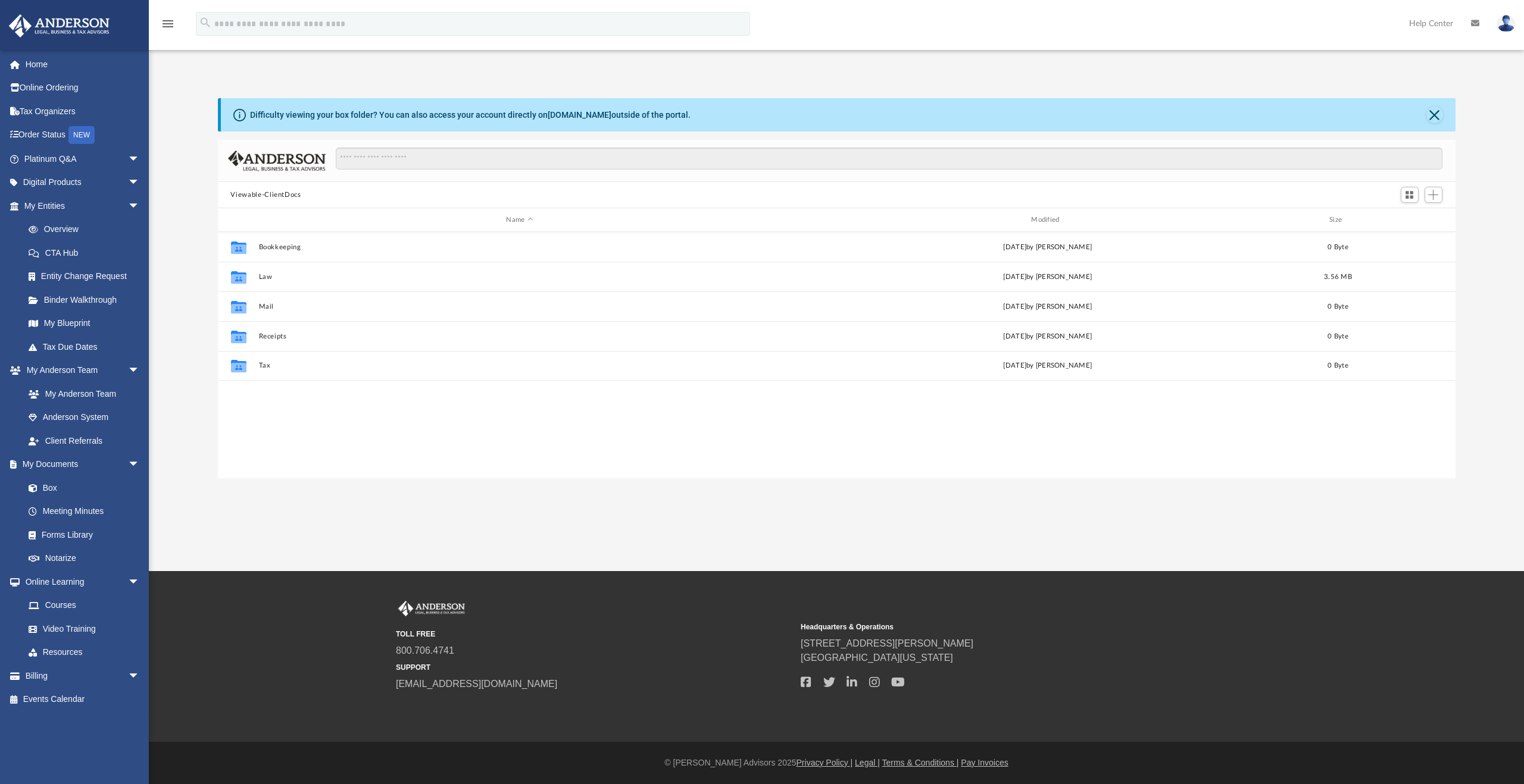
scroll to position [261, 1228]
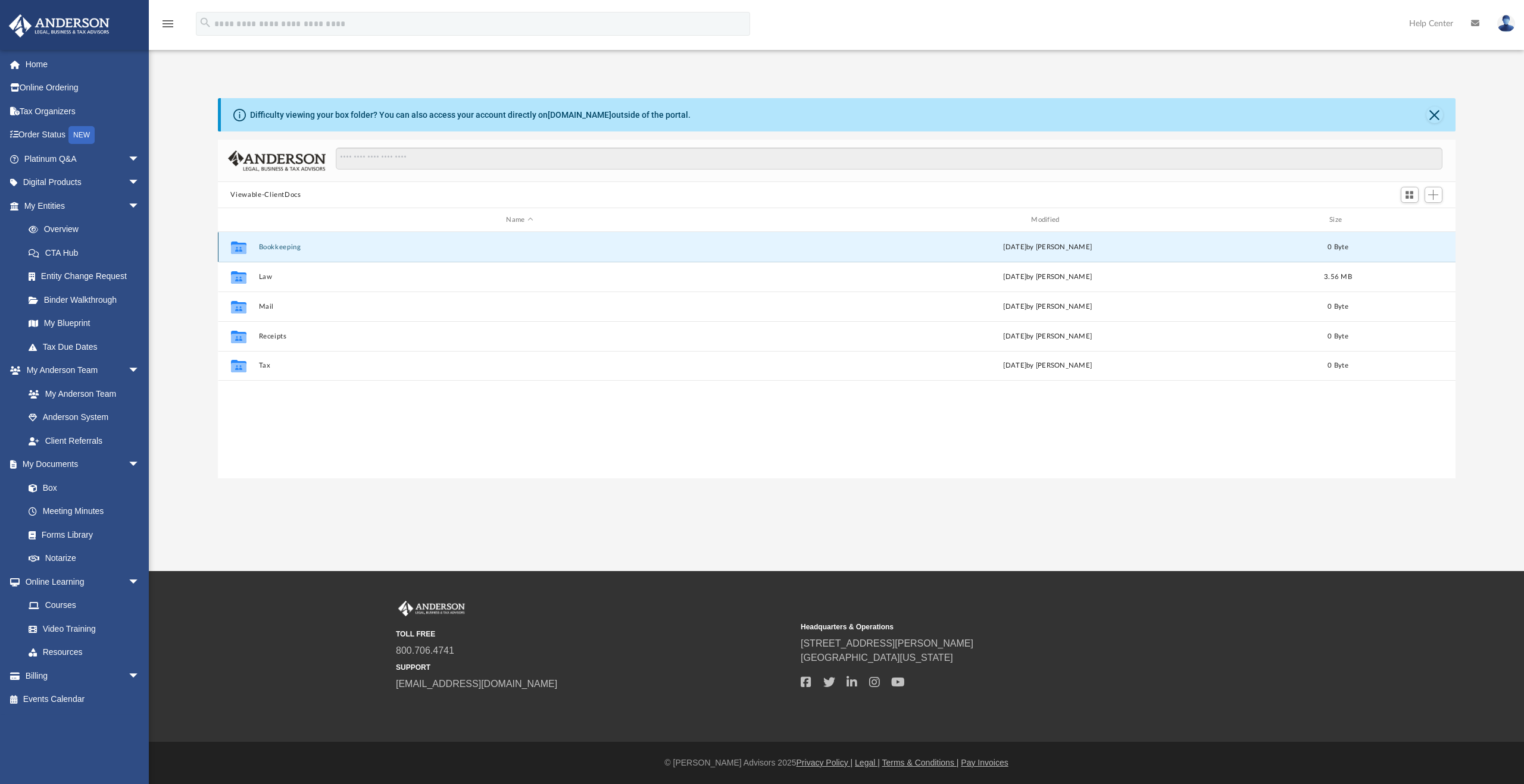
click at [269, 244] on button "Bookkeeping" at bounding box center [520, 247] width 523 height 8
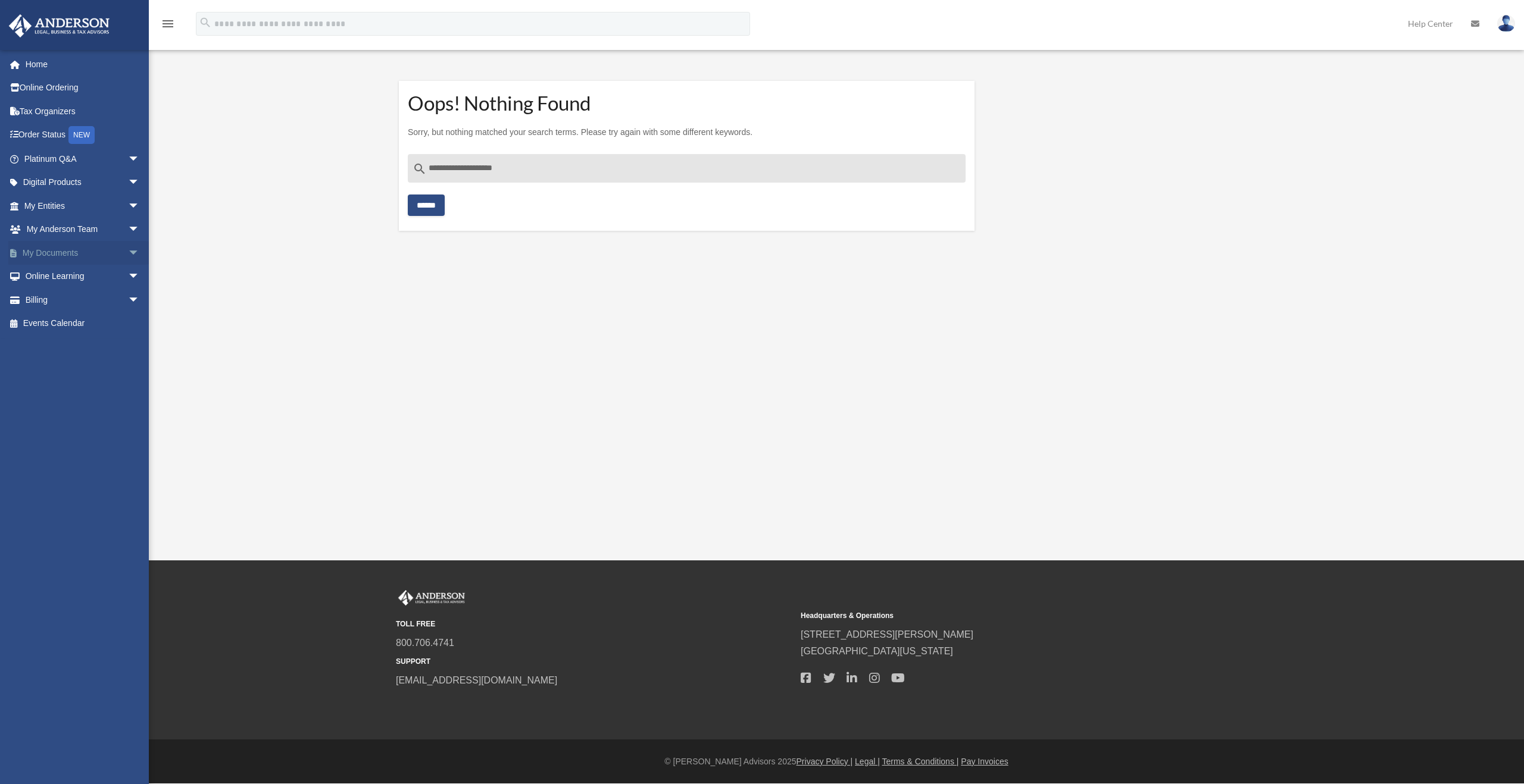
click at [50, 247] on link "My Documents arrow_drop_down" at bounding box center [83, 253] width 149 height 24
click at [128, 250] on span "arrow_drop_down" at bounding box center [140, 253] width 24 height 24
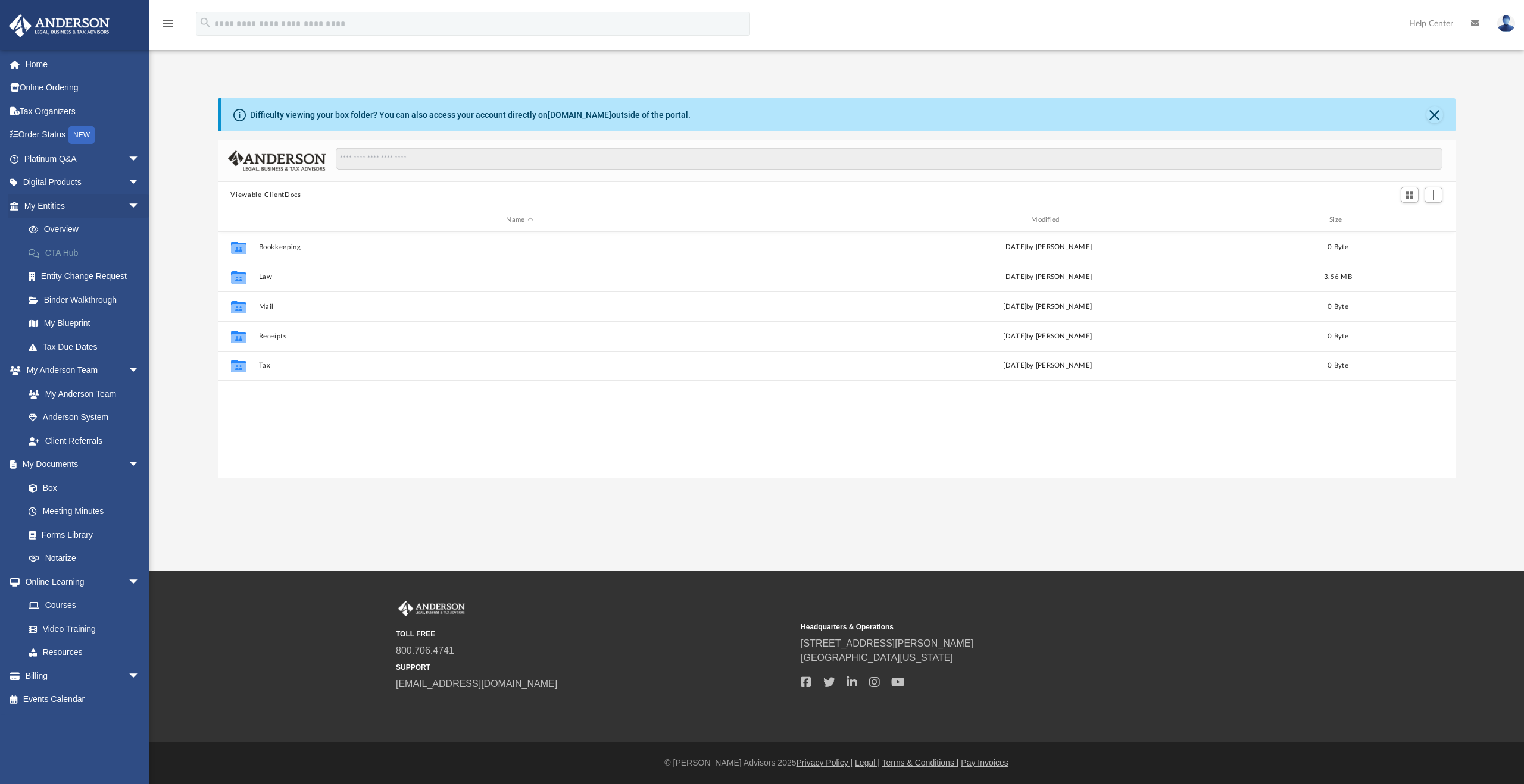
scroll to position [261, 1228]
click at [81, 533] on link "Forms Library" at bounding box center [87, 534] width 141 height 24
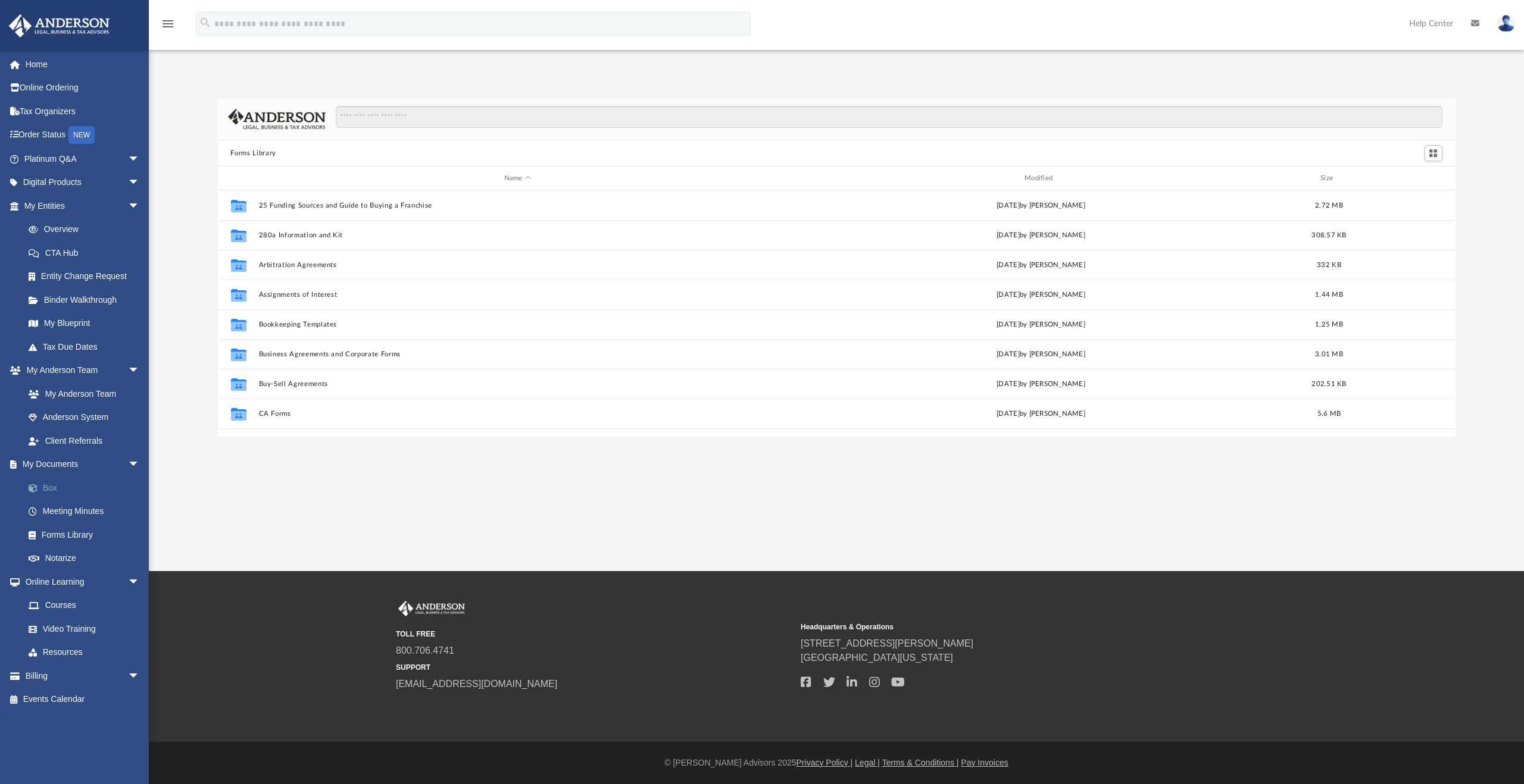
scroll to position [261, 1228]
click at [170, 304] on div "Forms Library Name Modified Size Collaborated Folder 25 Funding Sources and Gui…" at bounding box center [836, 267] width 1375 height 339
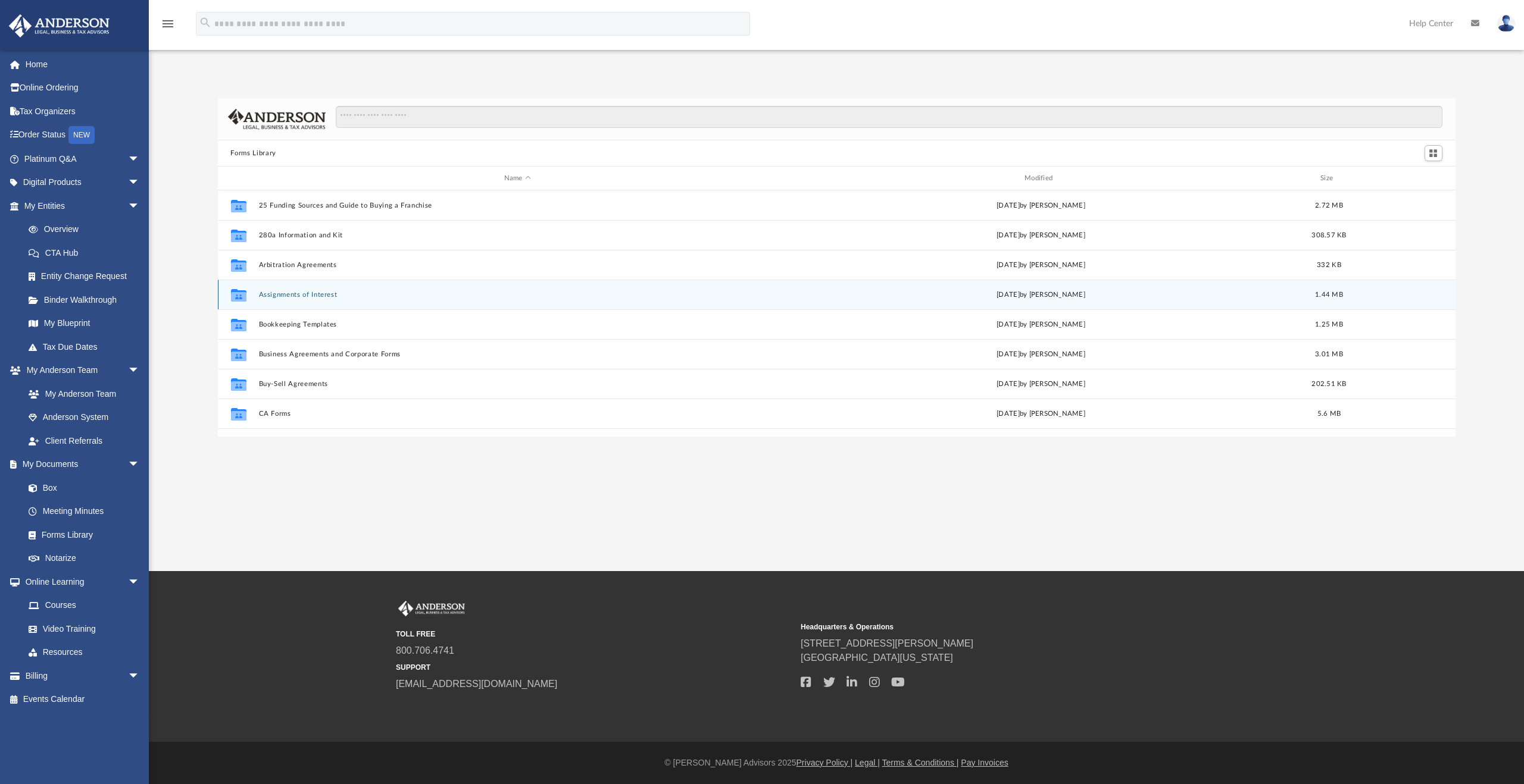
click at [323, 293] on button "Assignments of Interest" at bounding box center [517, 294] width 518 height 8
